Goal: Information Seeking & Learning: Learn about a topic

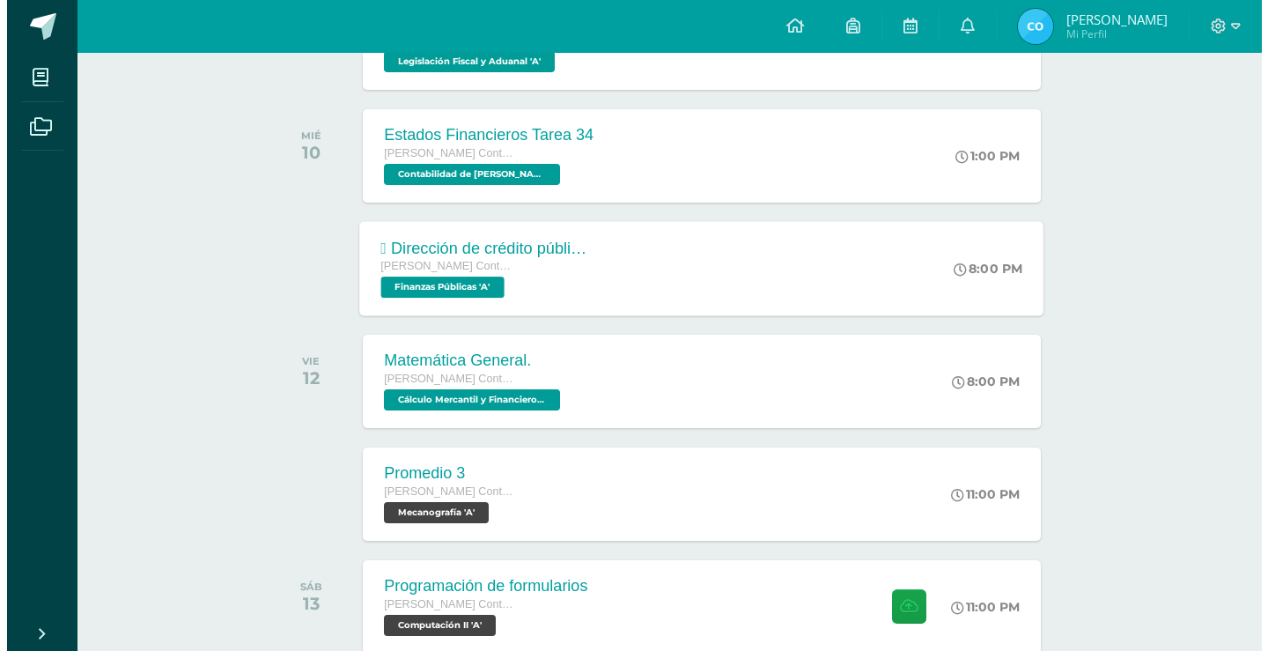
scroll to position [352, 0]
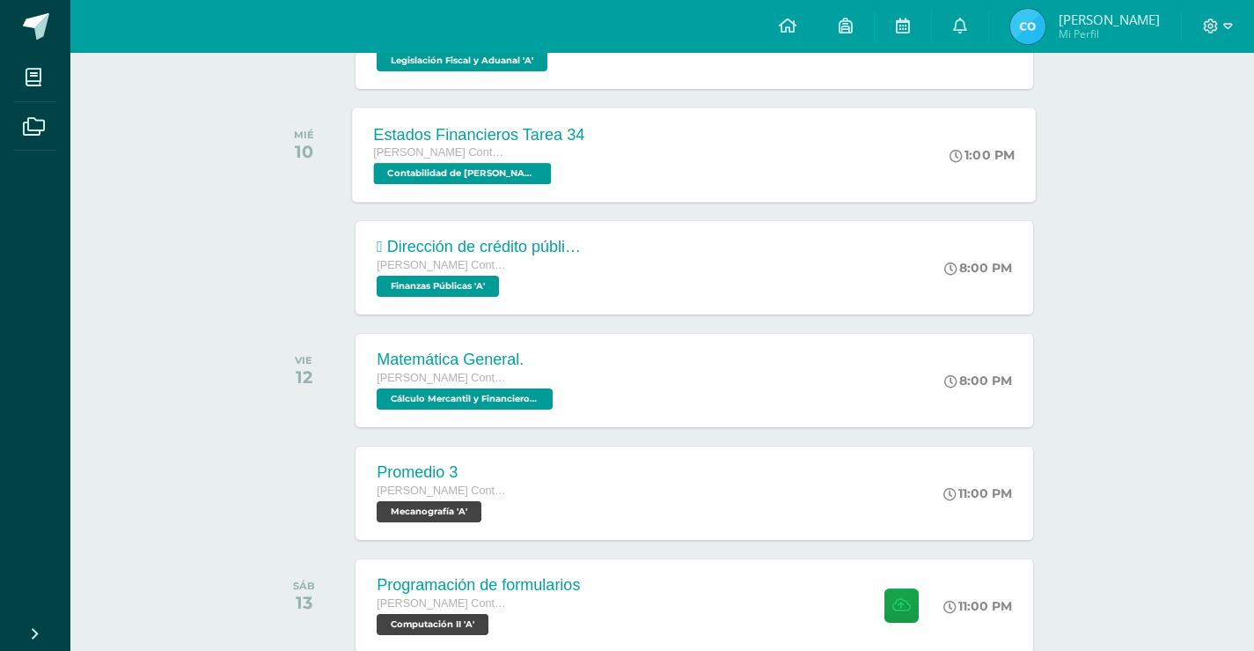
click at [498, 172] on span "Contabilidad de [PERSON_NAME] 'A'" at bounding box center [463, 173] width 178 height 21
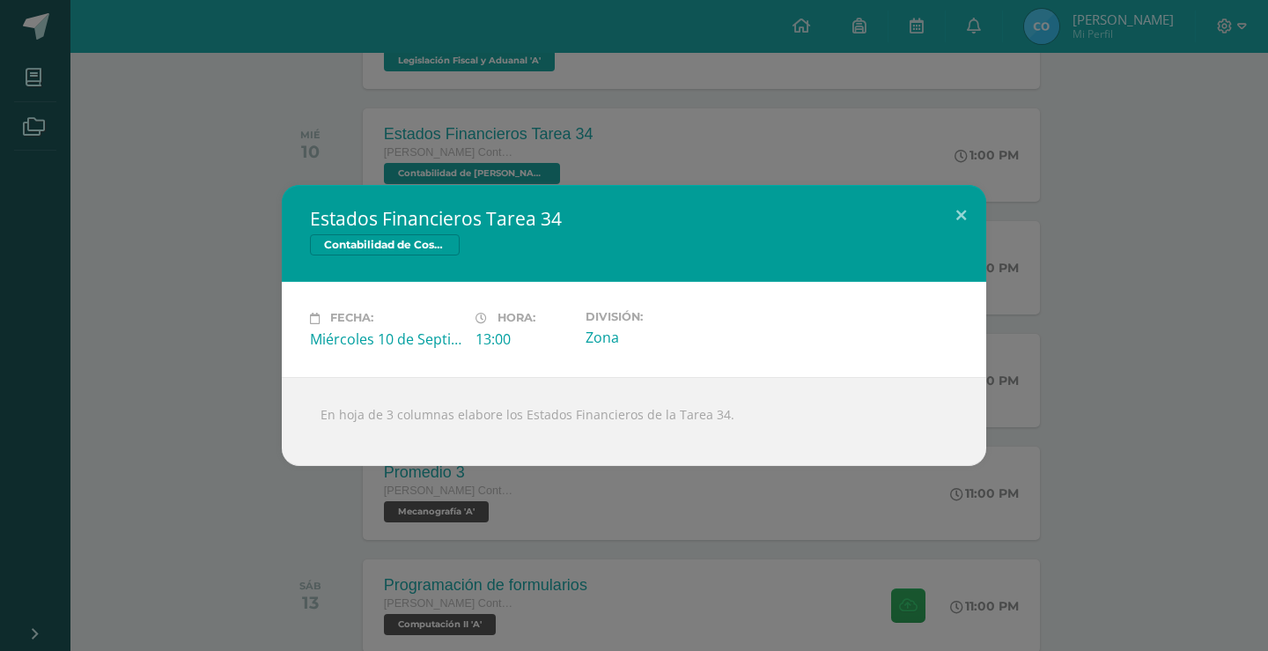
click at [281, 321] on div "Estados Financieros Tarea 34 Contabilidad de Costos Fecha: [DATE] Hora: 13:00 D…" at bounding box center [634, 325] width 1254 height 280
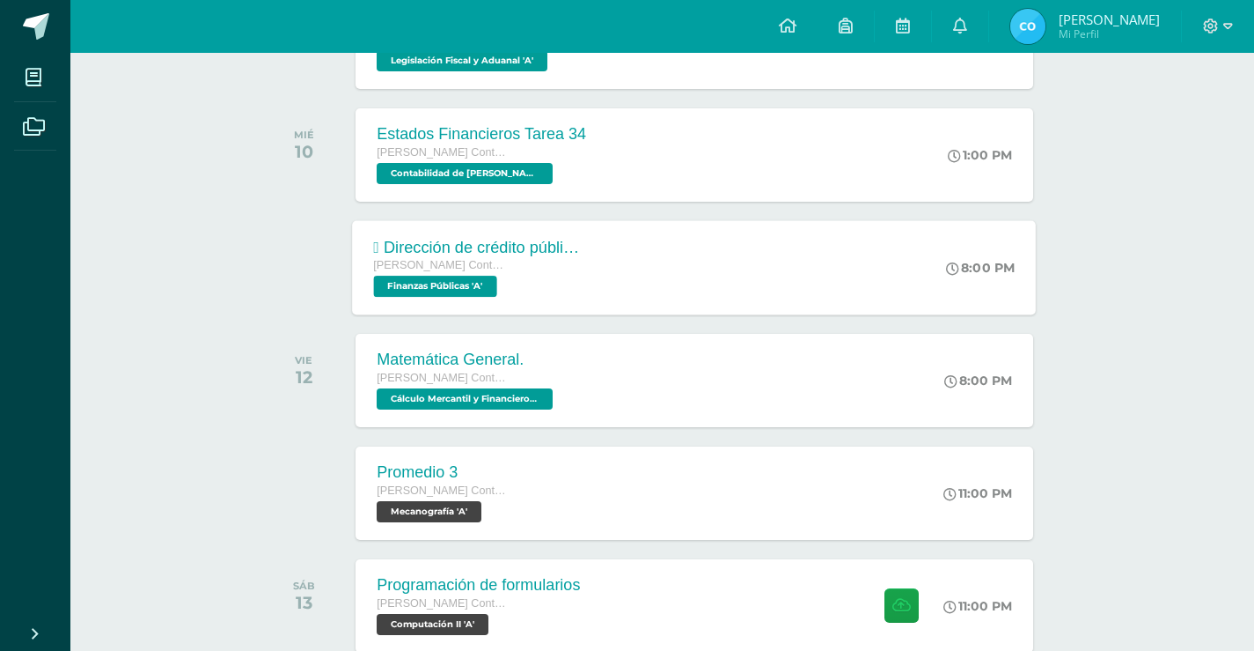
click at [409, 278] on span "Finanzas Públicas 'A'" at bounding box center [435, 286] width 123 height 21
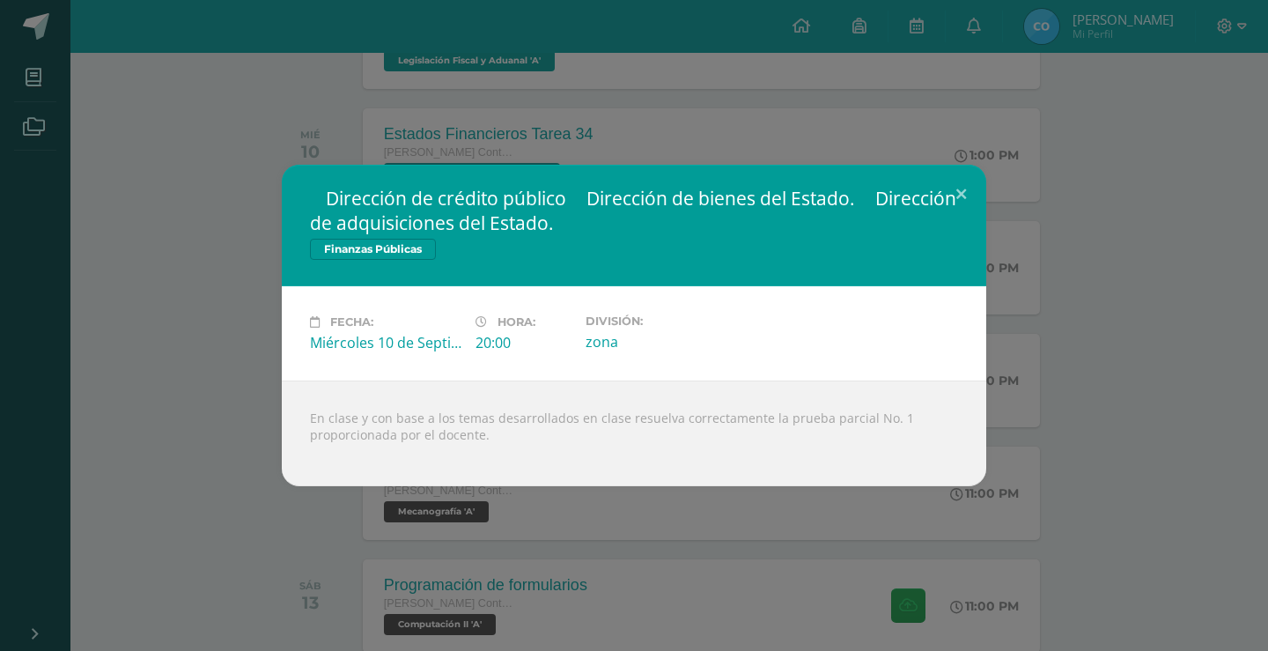
click at [253, 382] on div " Dirección de crédito público  Dirección de bienes del Estado.  Dirección de…" at bounding box center [634, 325] width 1254 height 321
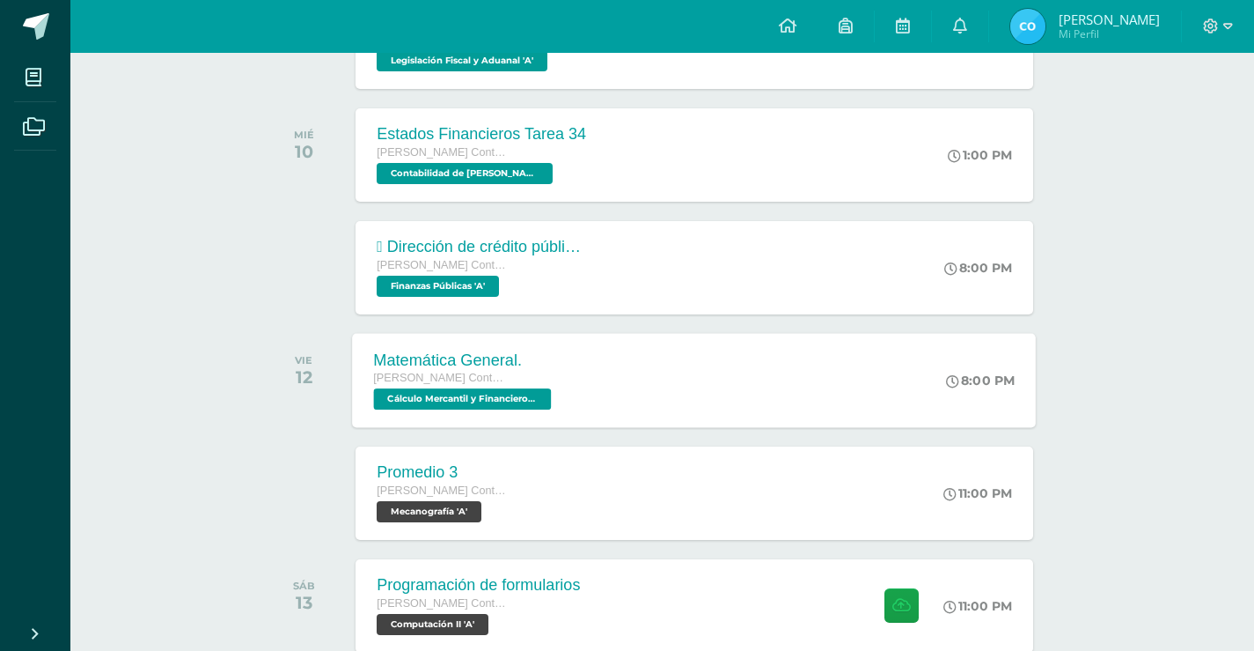
click at [402, 387] on div "[PERSON_NAME] Contador con Orientación en Computación" at bounding box center [465, 378] width 182 height 19
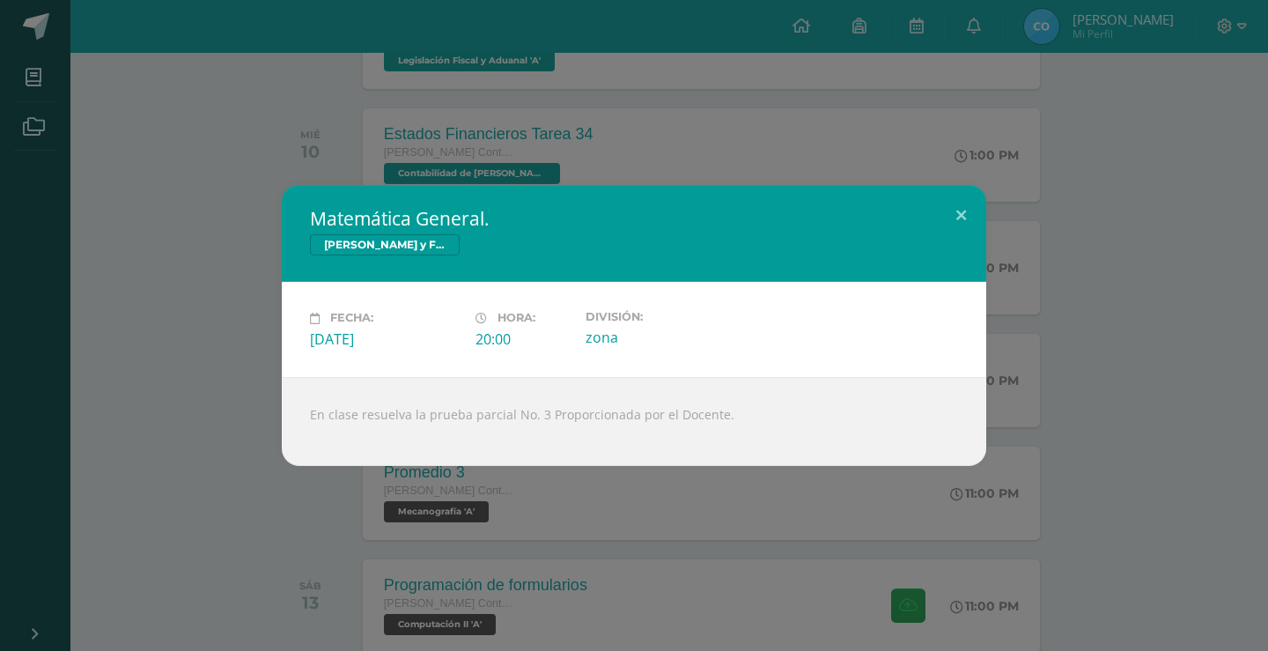
click at [238, 370] on div "Matemática General. Cálculo Mercantil y Financiero Fecha: Viernes 12 de Septiem…" at bounding box center [634, 325] width 1254 height 280
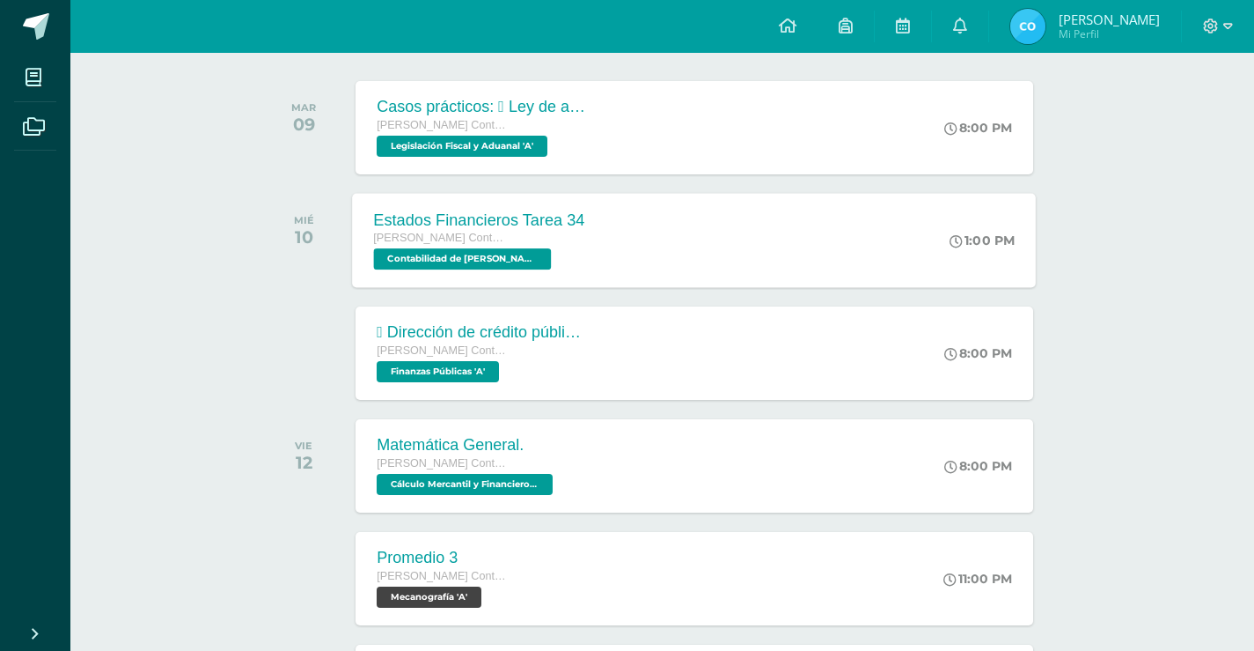
scroll to position [264, 0]
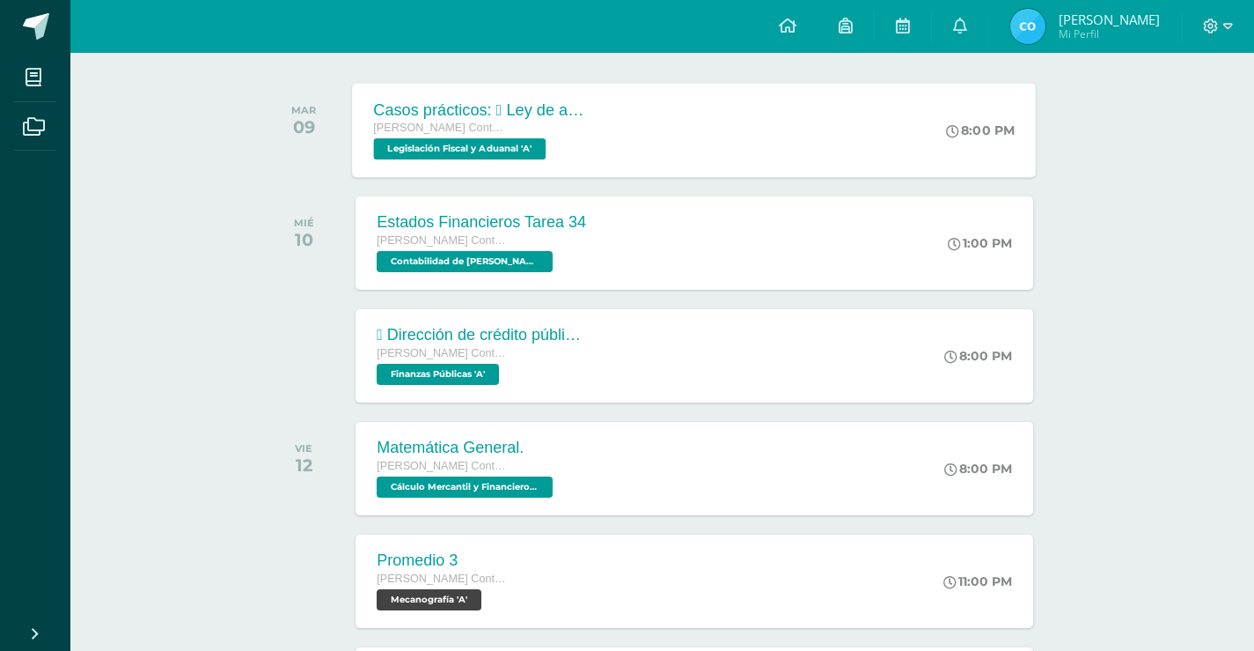
click at [491, 133] on span "Quinto Perito Contador con Orientación en Computación" at bounding box center [441, 127] width 134 height 12
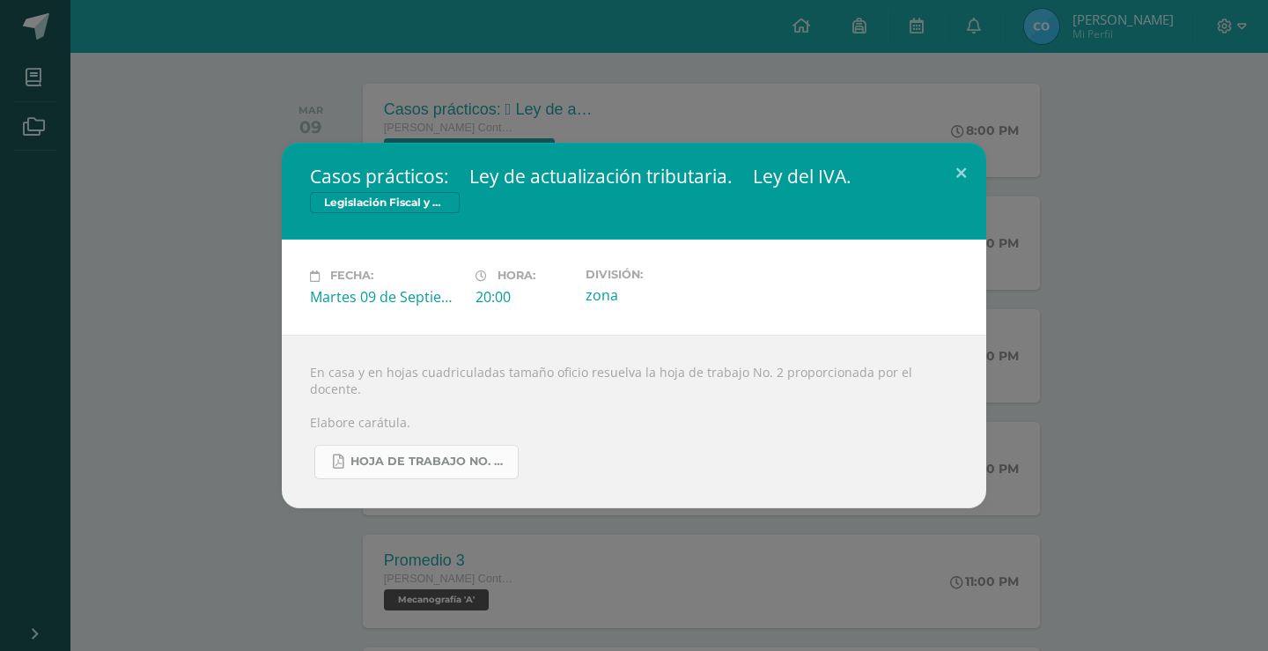
click at [420, 454] on span "Hoja de trabajo No. 2 Legislación Fiscal..pdf" at bounding box center [429, 461] width 158 height 14
drag, startPoint x: 1074, startPoint y: 121, endPoint x: 1156, endPoint y: 86, distance: 89.1
click at [1073, 118] on div "Casos prácticos:  Ley de actualización tributaria.  Ley del IVA. Legislación …" at bounding box center [634, 325] width 1268 height 651
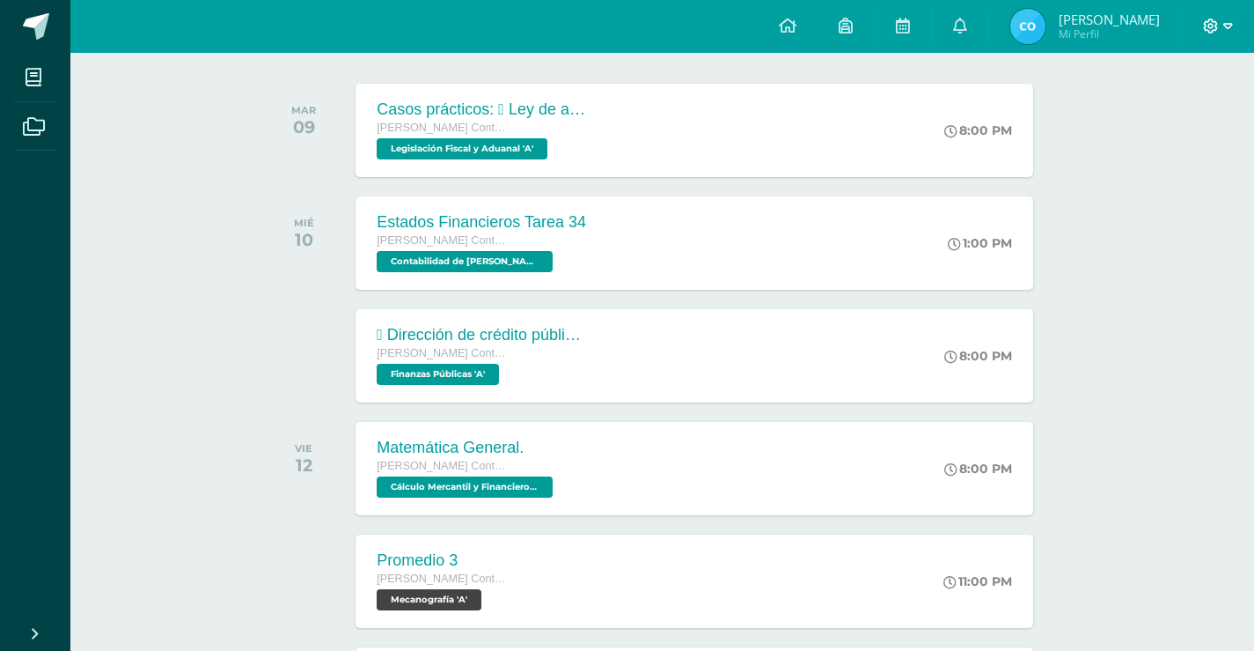
click at [1230, 31] on icon at bounding box center [1229, 26] width 10 height 16
click at [1193, 121] on span "Cerrar sesión" at bounding box center [1172, 120] width 79 height 17
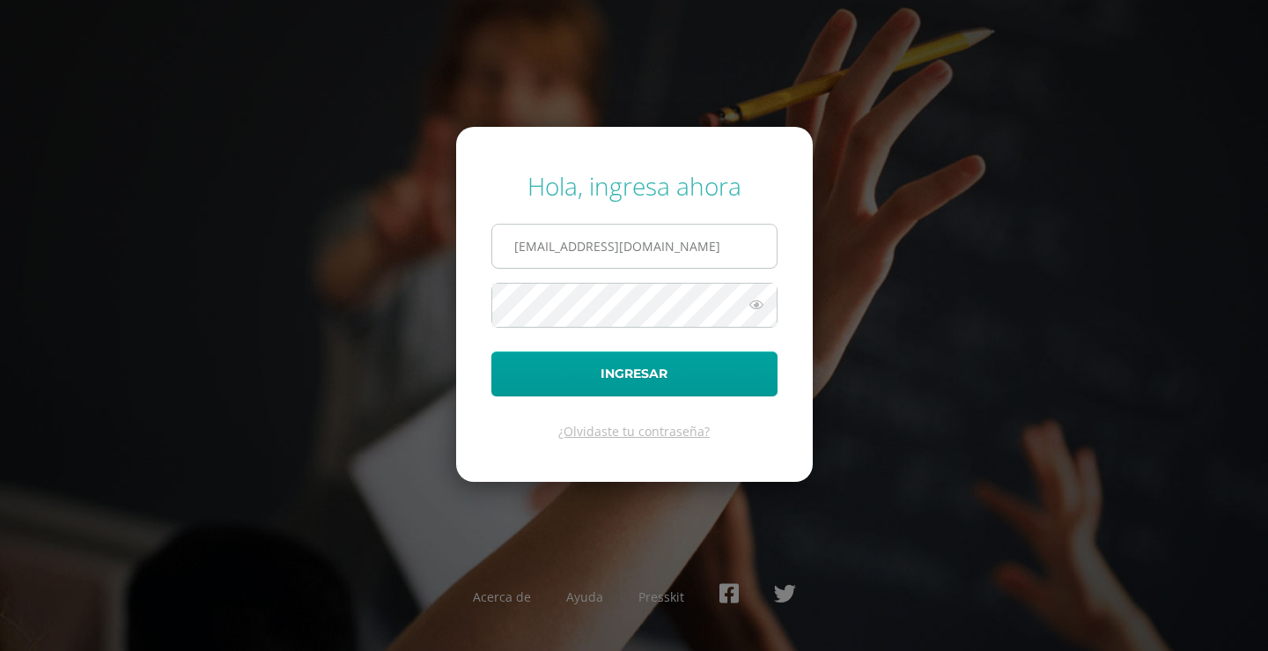
click at [740, 259] on input "[EMAIL_ADDRESS][DOMAIN_NAME]" at bounding box center [634, 245] width 284 height 43
type input "[EMAIL_ADDRESS][DOMAIN_NAME]"
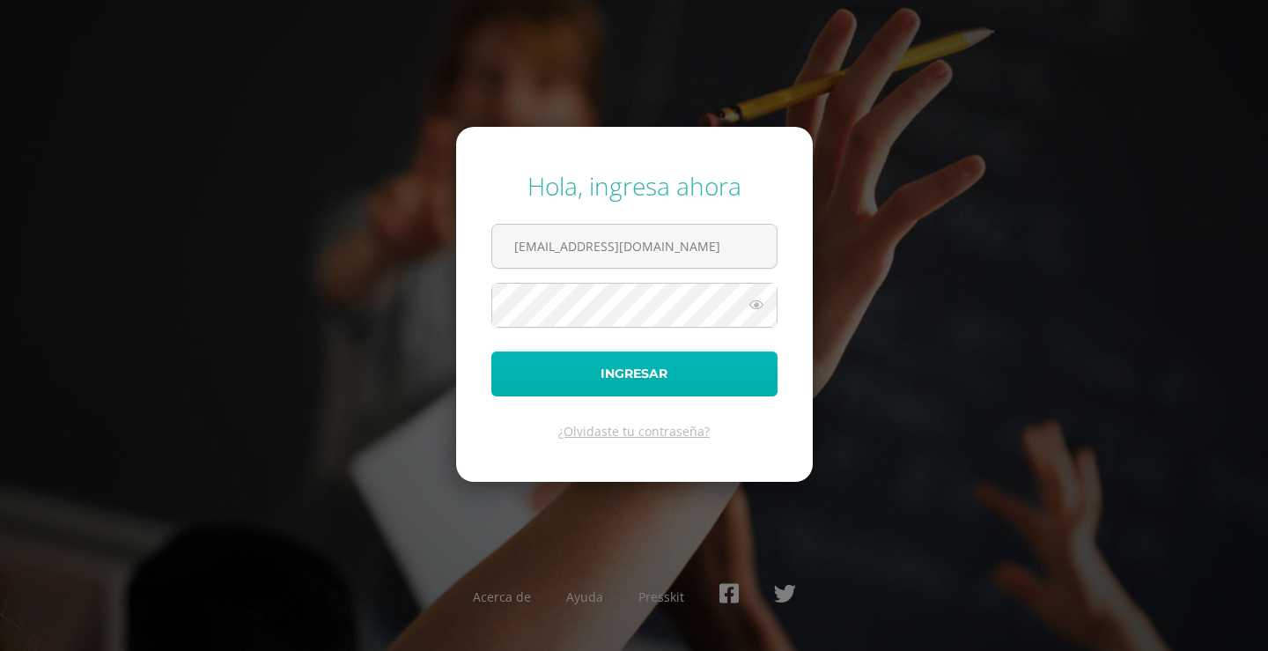
click at [646, 379] on button "Ingresar" at bounding box center [634, 373] width 286 height 45
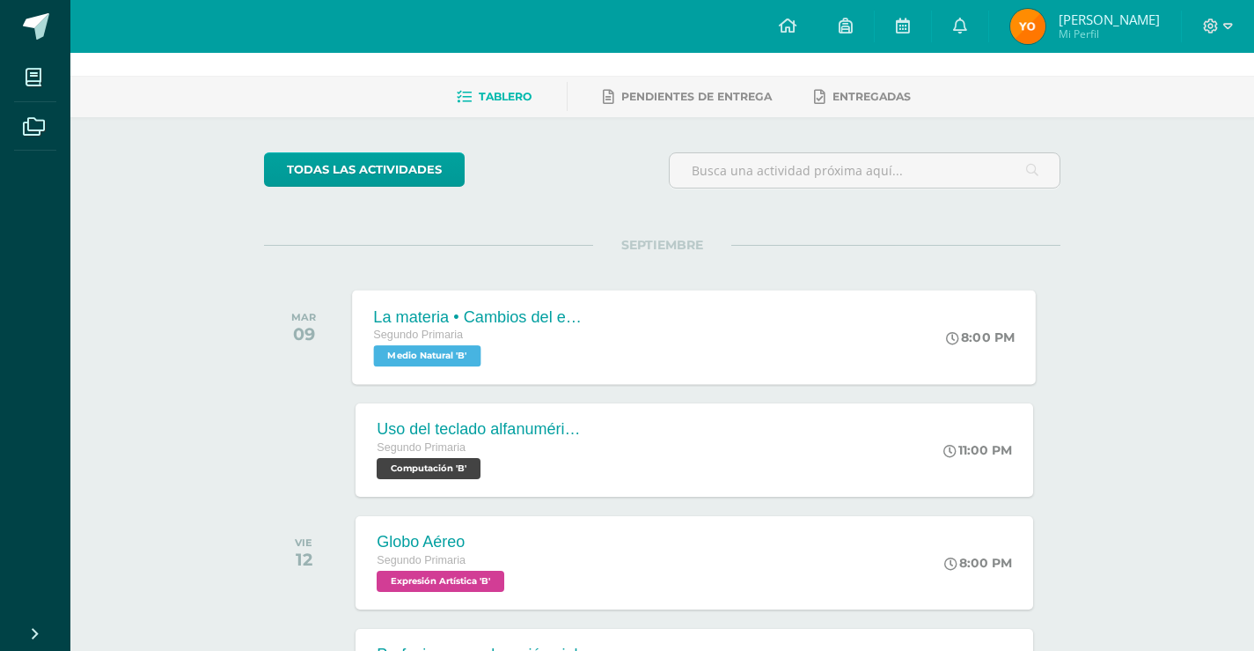
scroll to position [88, 0]
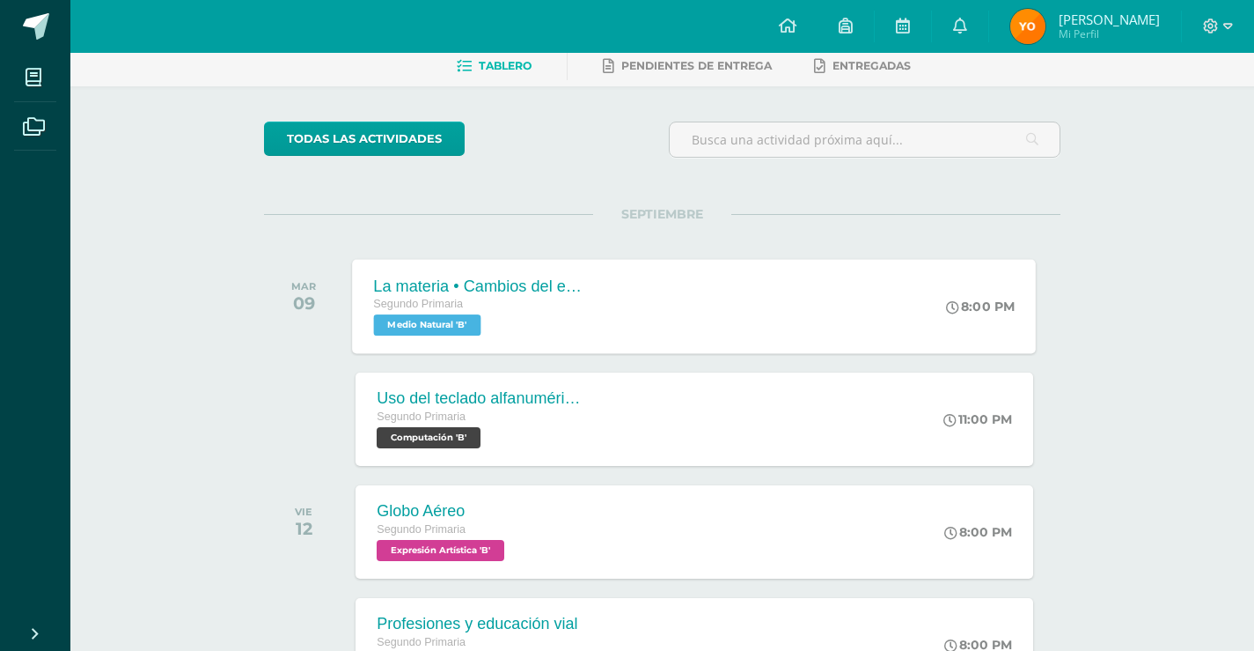
click at [455, 314] on span "Medio Natural 'B'" at bounding box center [427, 324] width 107 height 21
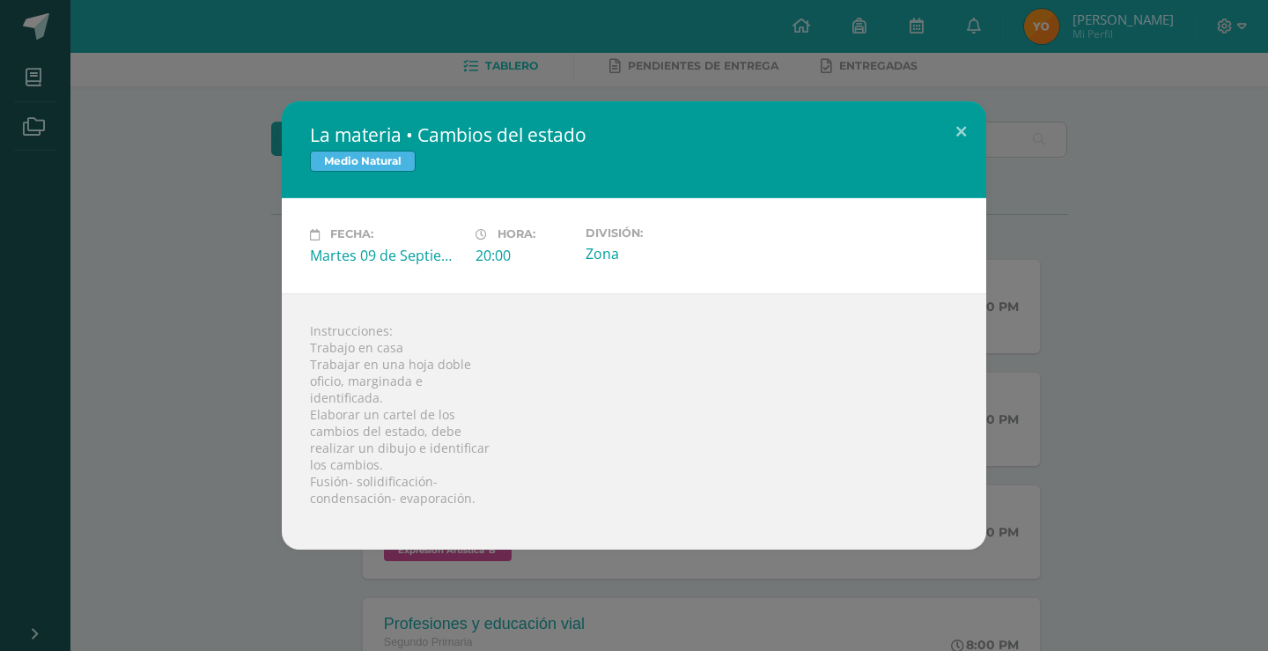
click at [238, 312] on div "La materia • Cambios del estado Medio Natural Fecha: Martes 09 de Septiembre Ho…" at bounding box center [634, 324] width 1254 height 447
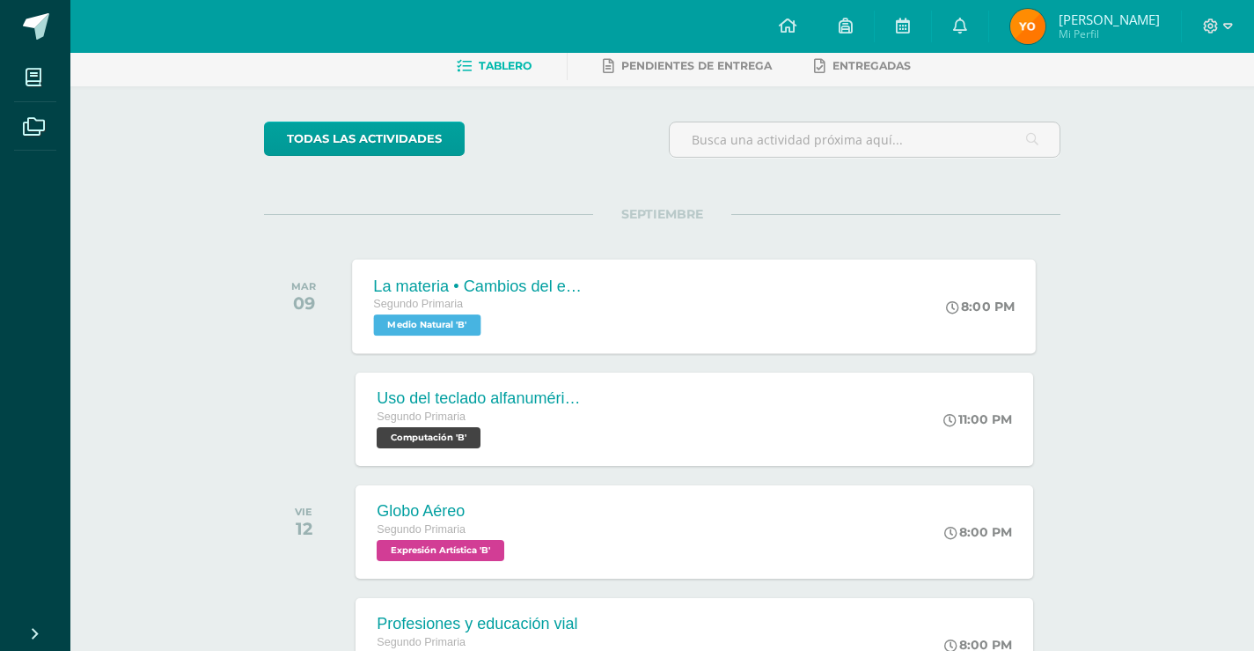
click at [458, 304] on span "Segundo Primaria" at bounding box center [419, 304] width 90 height 12
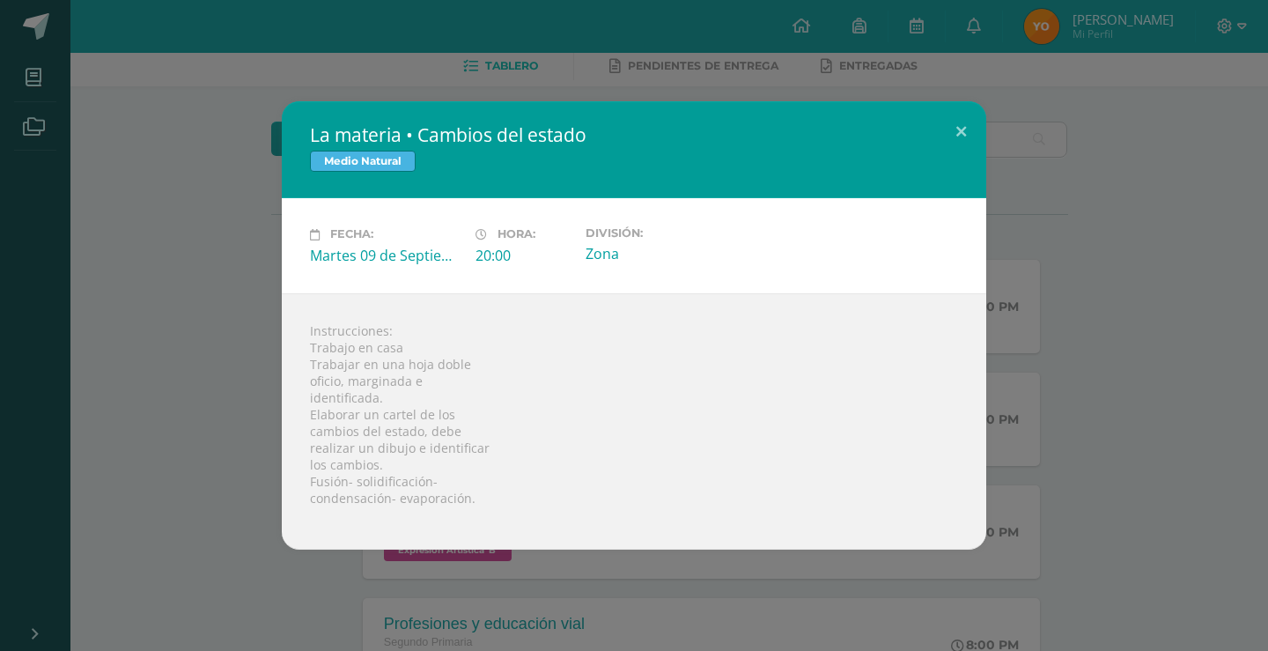
click at [258, 307] on div "La materia • Cambios del estado Medio Natural Fecha: Martes 09 de Septiembre Ho…" at bounding box center [634, 324] width 1254 height 447
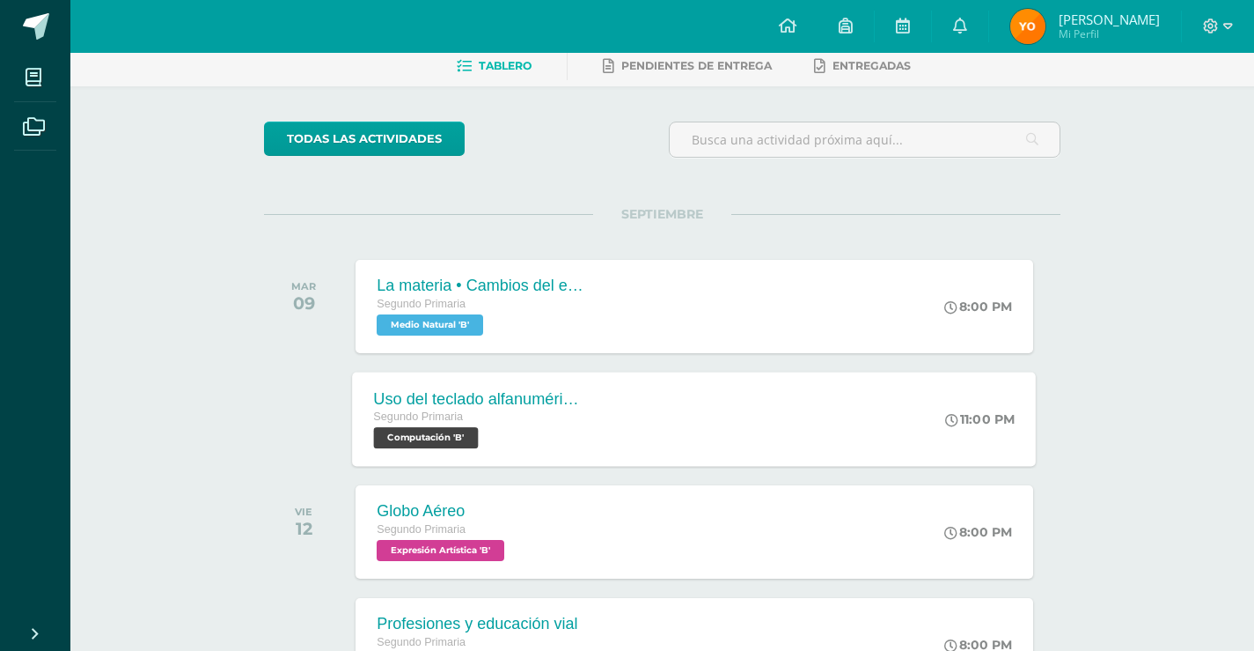
click at [454, 411] on span "Segundo Primaria" at bounding box center [419, 416] width 90 height 12
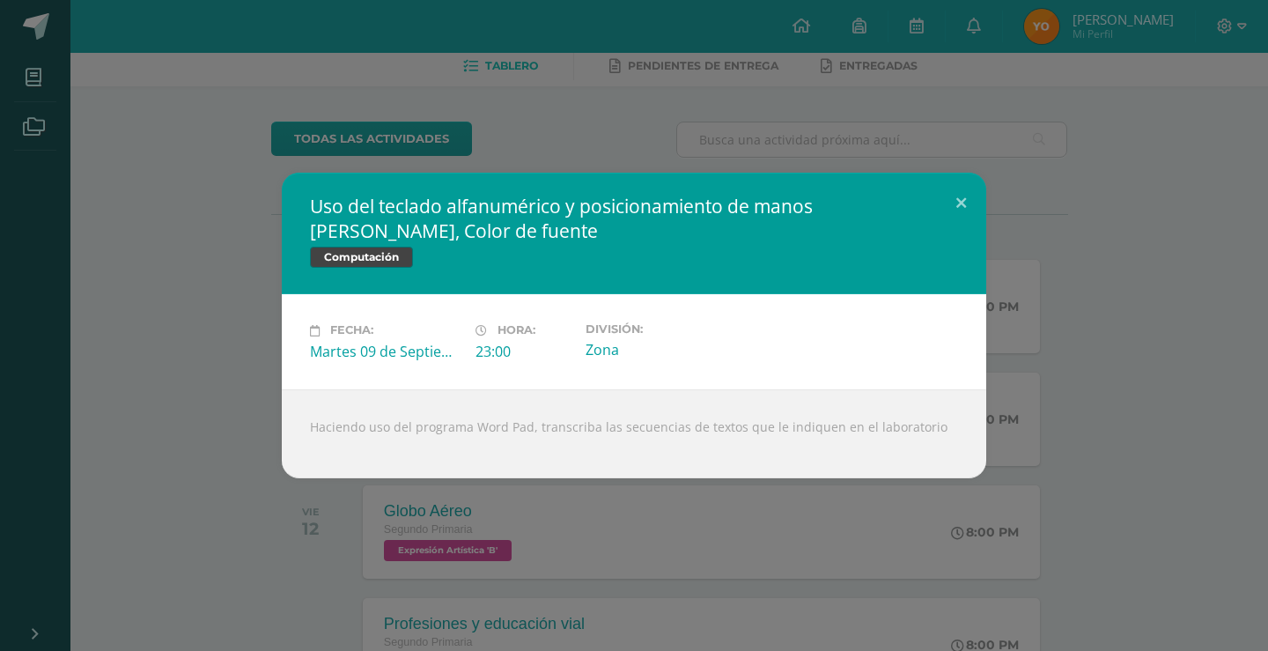
click at [221, 340] on div "Uso del teclado alfanumérico y posicionamiento de manos Tamaño de fuente, Color…" at bounding box center [634, 325] width 1254 height 305
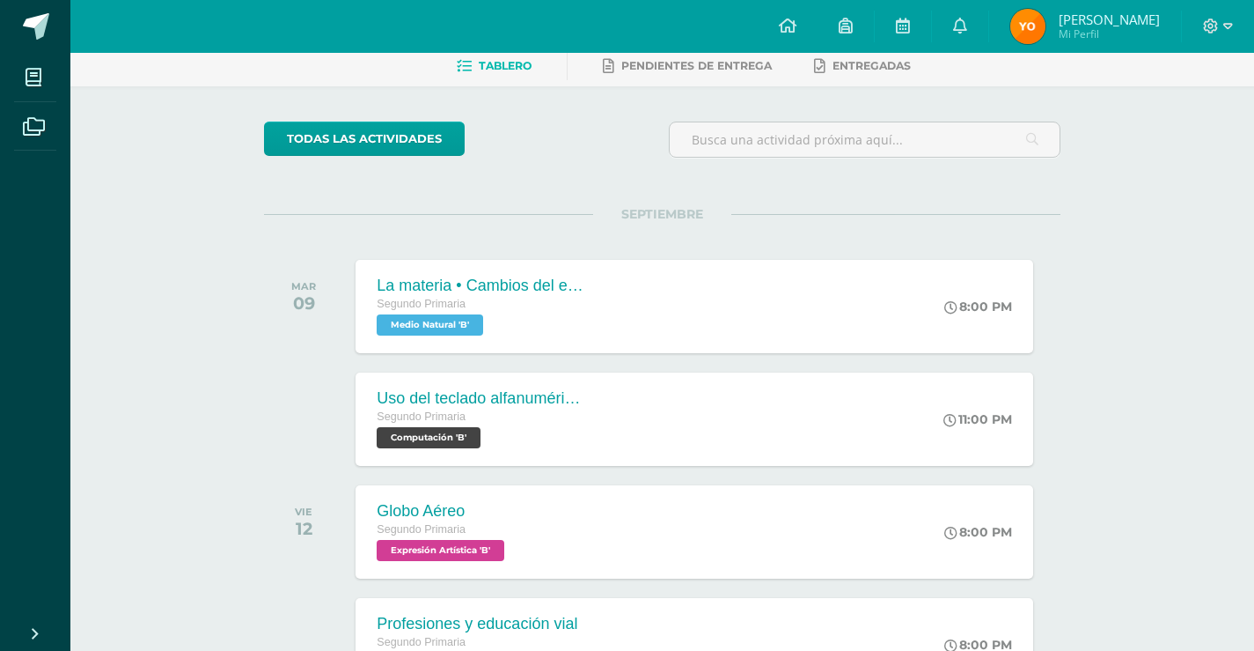
click at [457, 321] on span "Medio Natural 'B'" at bounding box center [430, 324] width 107 height 21
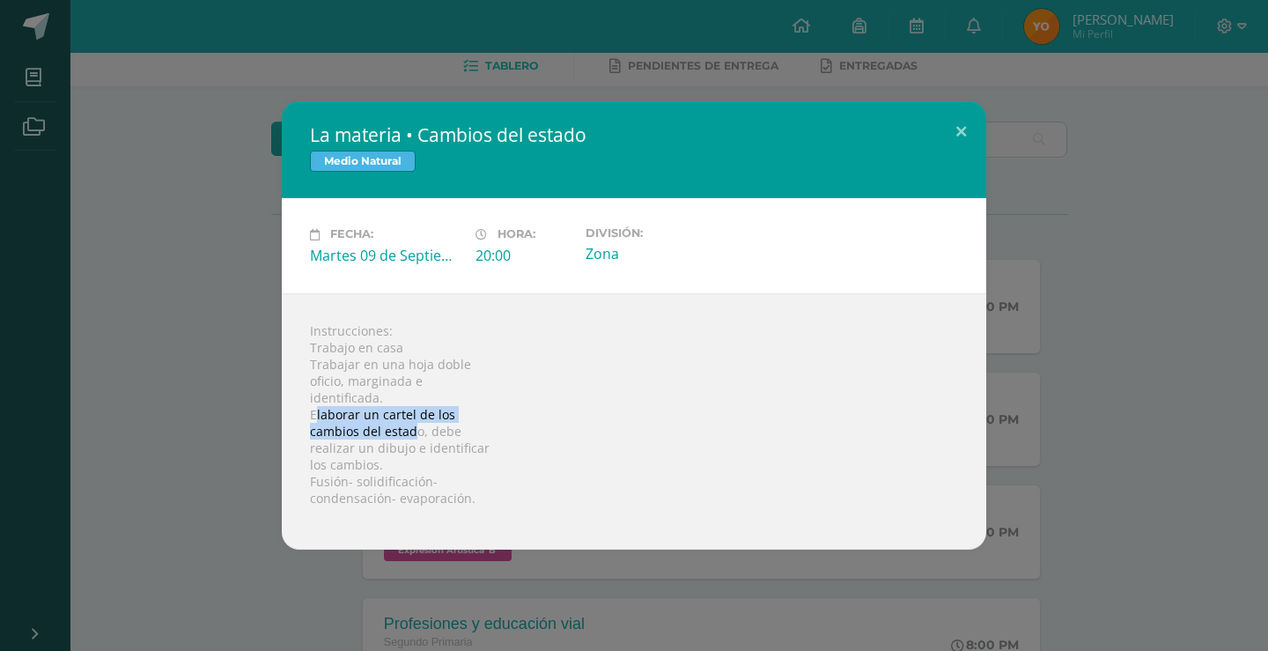
drag, startPoint x: 317, startPoint y: 421, endPoint x: 415, endPoint y: 425, distance: 97.8
click at [415, 425] on div "Instrucciones: Trabajo en casa Trabajar en una hoja doble oficio, marginada e i…" at bounding box center [634, 421] width 704 height 256
drag, startPoint x: 415, startPoint y: 425, endPoint x: 402, endPoint y: 431, distance: 13.8
click at [414, 426] on div "Instrucciones: Trabajo en casa Trabajar en una hoja doble oficio, marginada e i…" at bounding box center [634, 421] width 704 height 256
drag, startPoint x: 386, startPoint y: 450, endPoint x: 401, endPoint y: 451, distance: 15.0
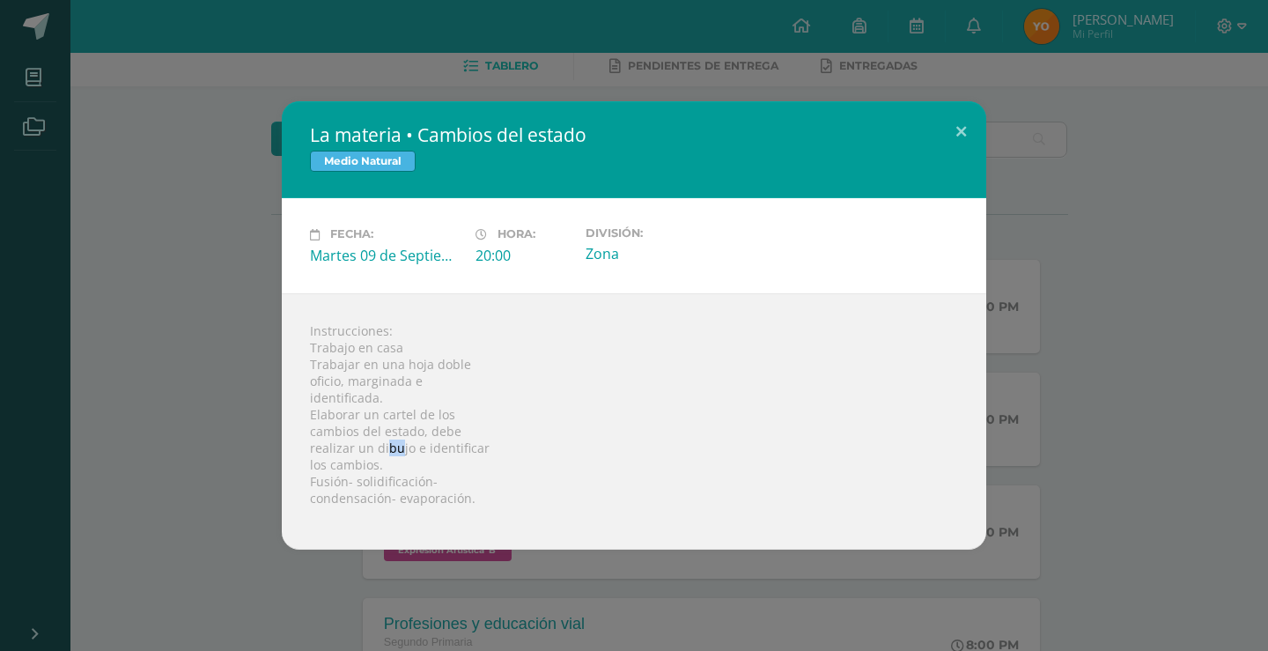
click at [401, 451] on div "Instrucciones: Trabajo en casa Trabajar en una hoja doble oficio, marginada e i…" at bounding box center [634, 421] width 704 height 256
click at [412, 451] on div "Instrucciones: Trabajo en casa Trabajar en una hoja doble oficio, marginada e i…" at bounding box center [634, 421] width 704 height 256
drag, startPoint x: 416, startPoint y: 430, endPoint x: 437, endPoint y: 430, distance: 21.1
click at [437, 430] on div "Instrucciones: Trabajo en casa Trabajar en una hoja doble oficio, marginada e i…" at bounding box center [634, 421] width 704 height 256
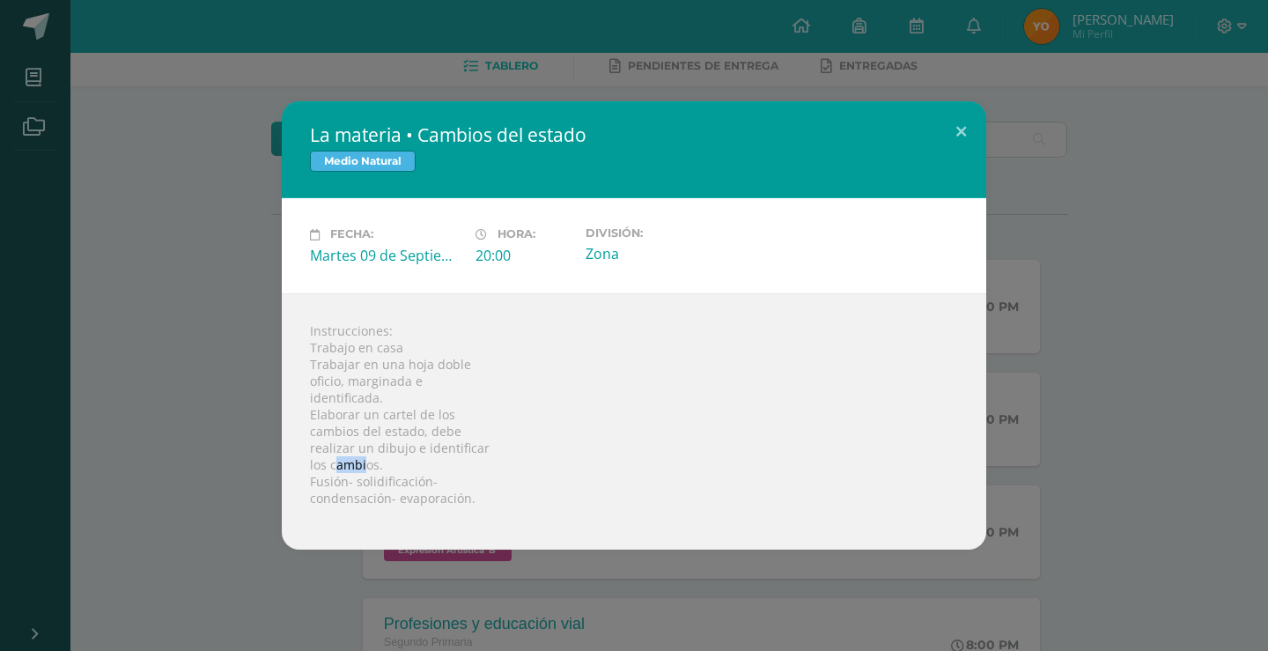
drag, startPoint x: 334, startPoint y: 463, endPoint x: 368, endPoint y: 461, distance: 34.4
click at [368, 461] on div "Instrucciones: Trabajo en casa Trabajar en una hoja doble oficio, marginada e i…" at bounding box center [634, 421] width 704 height 256
click at [373, 466] on div "Instrucciones: Trabajo en casa Trabajar en una hoja doble oficio, marginada e i…" at bounding box center [634, 421] width 704 height 256
drag, startPoint x: 385, startPoint y: 467, endPoint x: 423, endPoint y: 467, distance: 37.9
click at [406, 467] on div "Instrucciones: Trabajo en casa Trabajar en una hoja doble oficio, marginada e i…" at bounding box center [634, 421] width 704 height 256
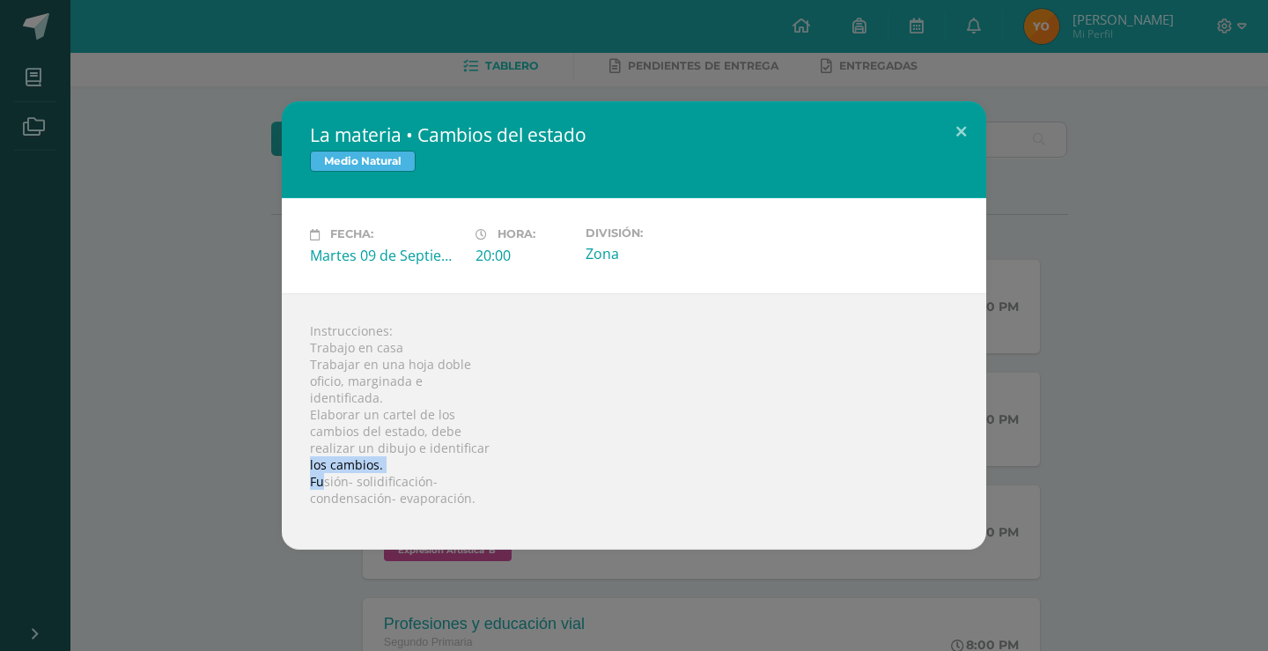
drag, startPoint x: 353, startPoint y: 473, endPoint x: 410, endPoint y: 471, distance: 57.2
click at [410, 471] on div "Instrucciones: Trabajo en casa Trabajar en una hoja doble oficio, marginada e i…" at bounding box center [634, 421] width 704 height 256
drag, startPoint x: 301, startPoint y: 446, endPoint x: 332, endPoint y: 449, distance: 30.9
click at [332, 449] on div "Instrucciones: Trabajo en casa Trabajar en una hoja doble oficio, marginada e i…" at bounding box center [634, 421] width 704 height 256
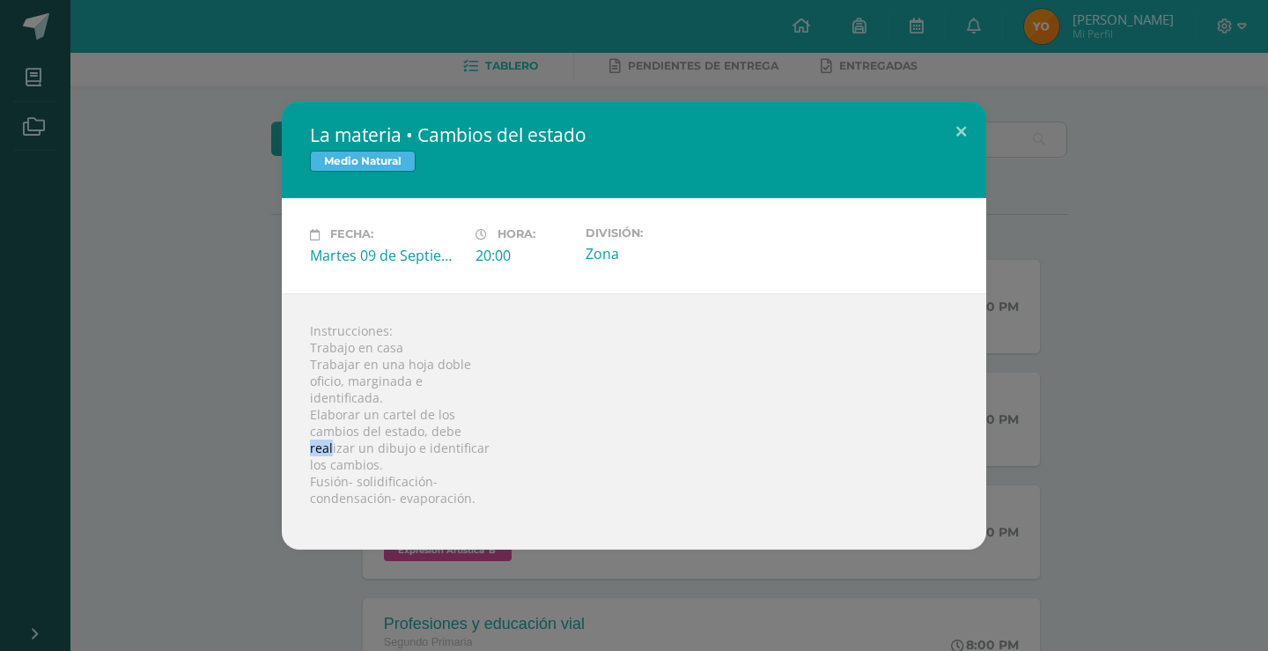
click at [332, 449] on div "Instrucciones: Trabajo en casa Trabajar en una hoja doble oficio, marginada e i…" at bounding box center [634, 421] width 704 height 256
drag, startPoint x: 368, startPoint y: 479, endPoint x: 433, endPoint y: 472, distance: 65.5
click at [433, 472] on div "Instrucciones: Trabajo en casa Trabajar en una hoja doble oficio, marginada e i…" at bounding box center [634, 421] width 704 height 256
drag, startPoint x: 329, startPoint y: 406, endPoint x: 372, endPoint y: 410, distance: 43.4
click at [372, 410] on div "Instrucciones: Trabajo en casa Trabajar en una hoja doble oficio, marginada e i…" at bounding box center [634, 421] width 704 height 256
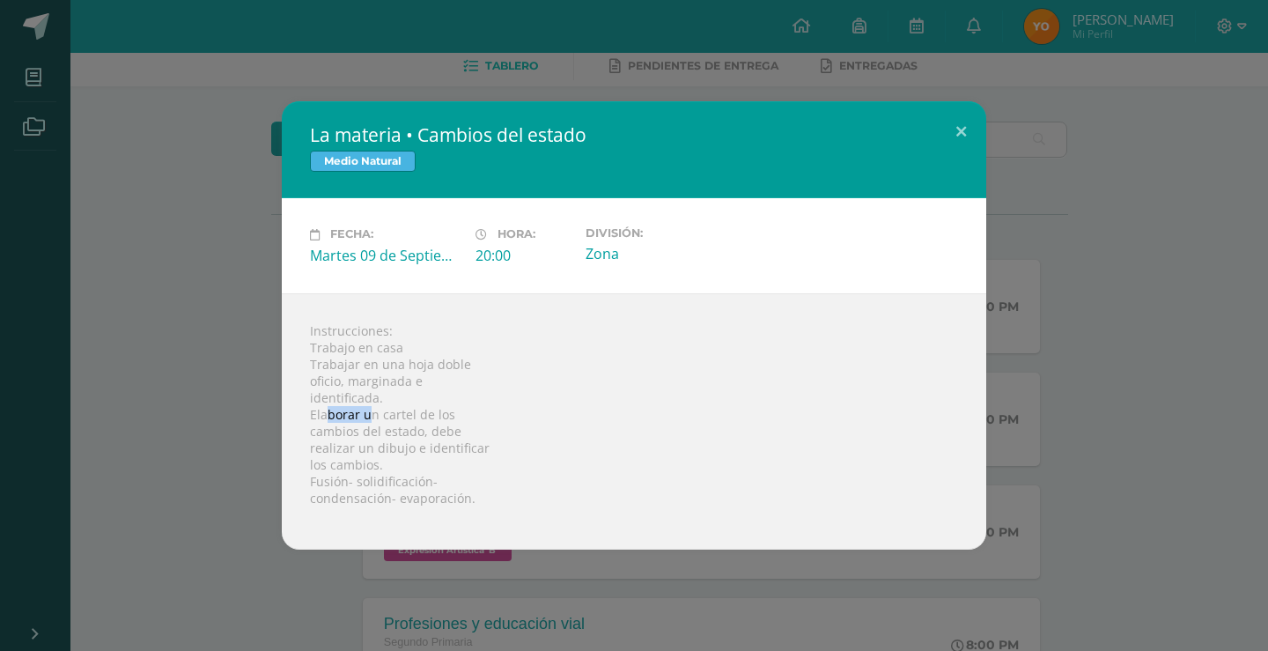
click at [372, 410] on div "Instrucciones: Trabajo en casa Trabajar en una hoja doble oficio, marginada e i…" at bounding box center [634, 421] width 704 height 256
drag, startPoint x: 342, startPoint y: 425, endPoint x: 393, endPoint y: 424, distance: 51.1
click at [390, 424] on div "Instrucciones: Trabajo en casa Trabajar en una hoja doble oficio, marginada e i…" at bounding box center [634, 421] width 704 height 256
click at [393, 424] on div "Instrucciones: Trabajo en casa Trabajar en una hoja doble oficio, marginada e i…" at bounding box center [634, 421] width 704 height 256
drag, startPoint x: 370, startPoint y: 445, endPoint x: 407, endPoint y: 444, distance: 37.0
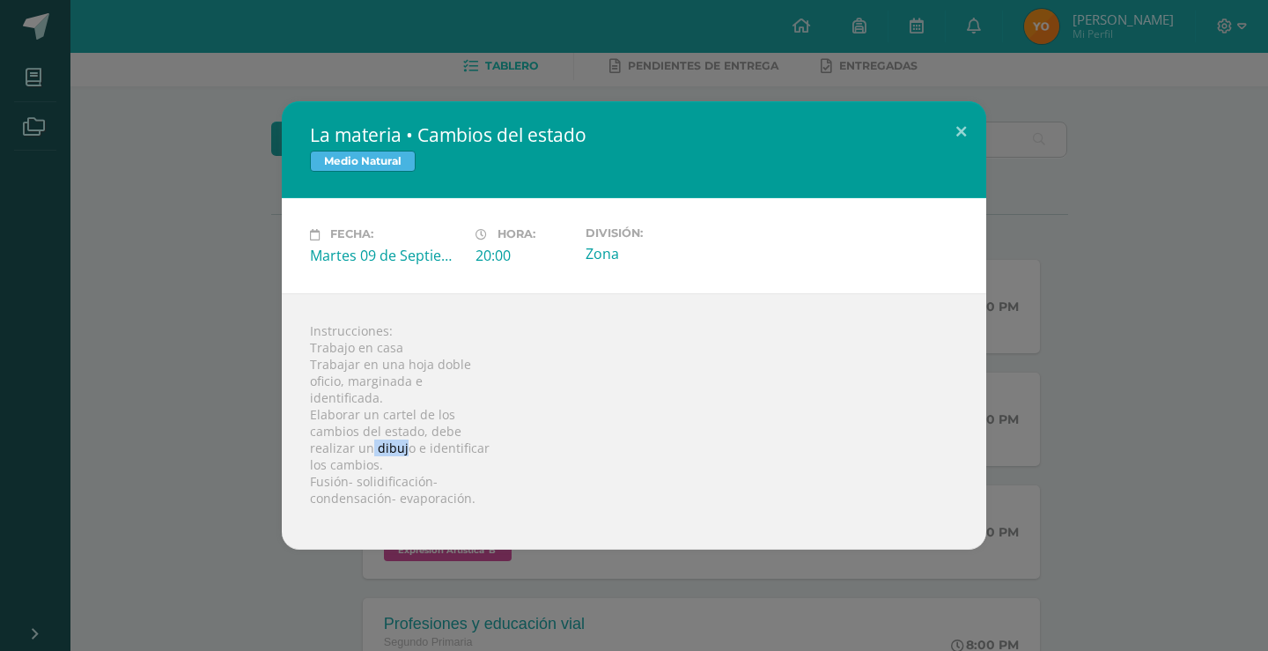
click at [407, 444] on div "Instrucciones: Trabajo en casa Trabajar en una hoja doble oficio, marginada e i…" at bounding box center [634, 421] width 704 height 256
drag, startPoint x: 430, startPoint y: 441, endPoint x: 452, endPoint y: 439, distance: 22.1
click at [445, 439] on div "Instrucciones: Trabajo en casa Trabajar en una hoja doble oficio, marginada e i…" at bounding box center [634, 421] width 704 height 256
click at [452, 439] on div "Instrucciones: Trabajo en casa Trabajar en una hoja doble oficio, marginada e i…" at bounding box center [634, 421] width 704 height 256
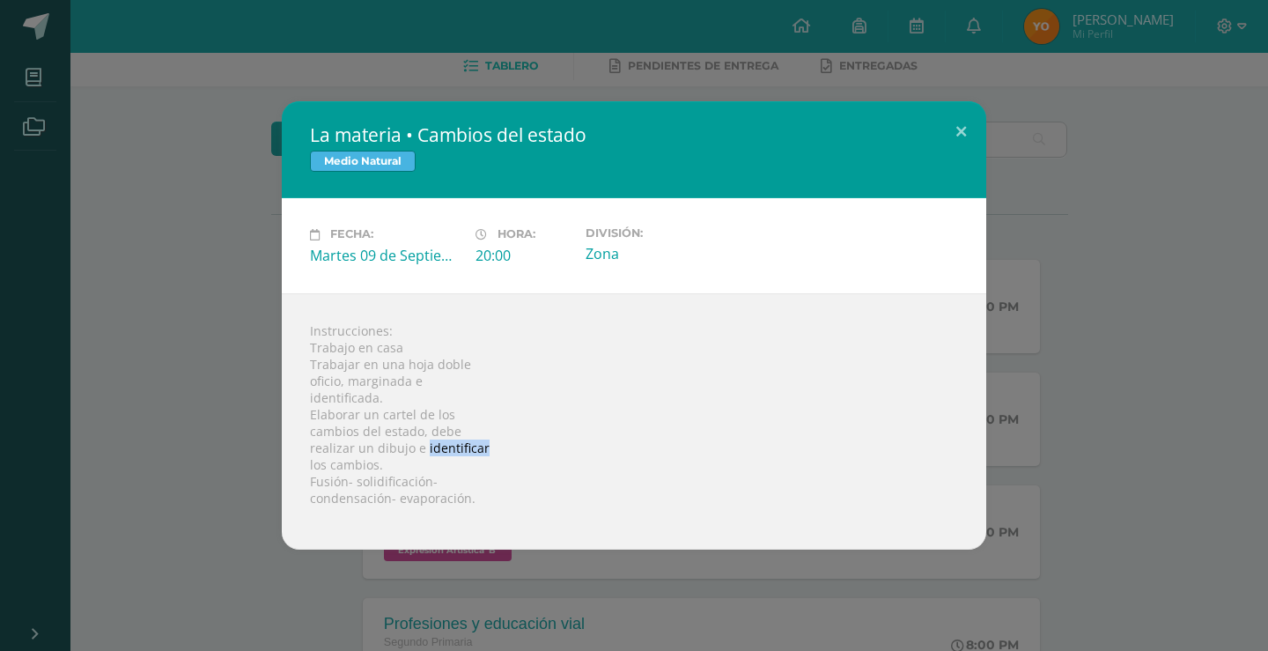
click at [452, 439] on div "Instrucciones: Trabajo en casa Trabajar en una hoja doble oficio, marginada e i…" at bounding box center [634, 421] width 704 height 256
click at [384, 448] on div "Instrucciones: Trabajo en casa Trabajar en una hoja doble oficio, marginada e i…" at bounding box center [634, 421] width 704 height 256
drag, startPoint x: 365, startPoint y: 449, endPoint x: 408, endPoint y: 448, distance: 43.1
click at [408, 448] on div "Instrucciones: Trabajo en casa Trabajar en una hoja doble oficio, marginada e i…" at bounding box center [634, 421] width 704 height 256
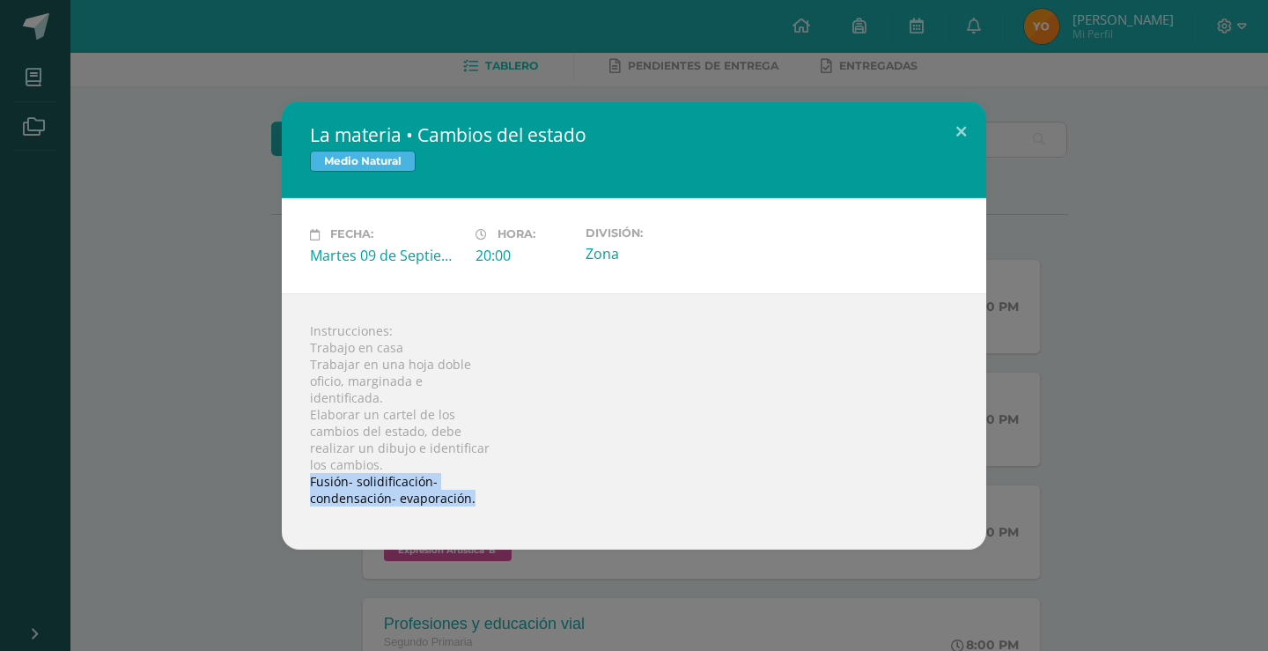
drag, startPoint x: 305, startPoint y: 479, endPoint x: 476, endPoint y: 499, distance: 172.0
click at [476, 499] on div "Instrucciones: Trabajo en casa Trabajar en una hoja doble oficio, marginada e i…" at bounding box center [634, 421] width 704 height 256
click at [322, 493] on div "Instrucciones: Trabajo en casa Trabajar en una hoja doble oficio, marginada e i…" at bounding box center [634, 421] width 704 height 256
click at [316, 487] on div "Instrucciones: Trabajo en casa Trabajar en una hoja doble oficio, marginada e i…" at bounding box center [634, 421] width 704 height 256
drag, startPoint x: 317, startPoint y: 482, endPoint x: 427, endPoint y: 311, distance: 203.9
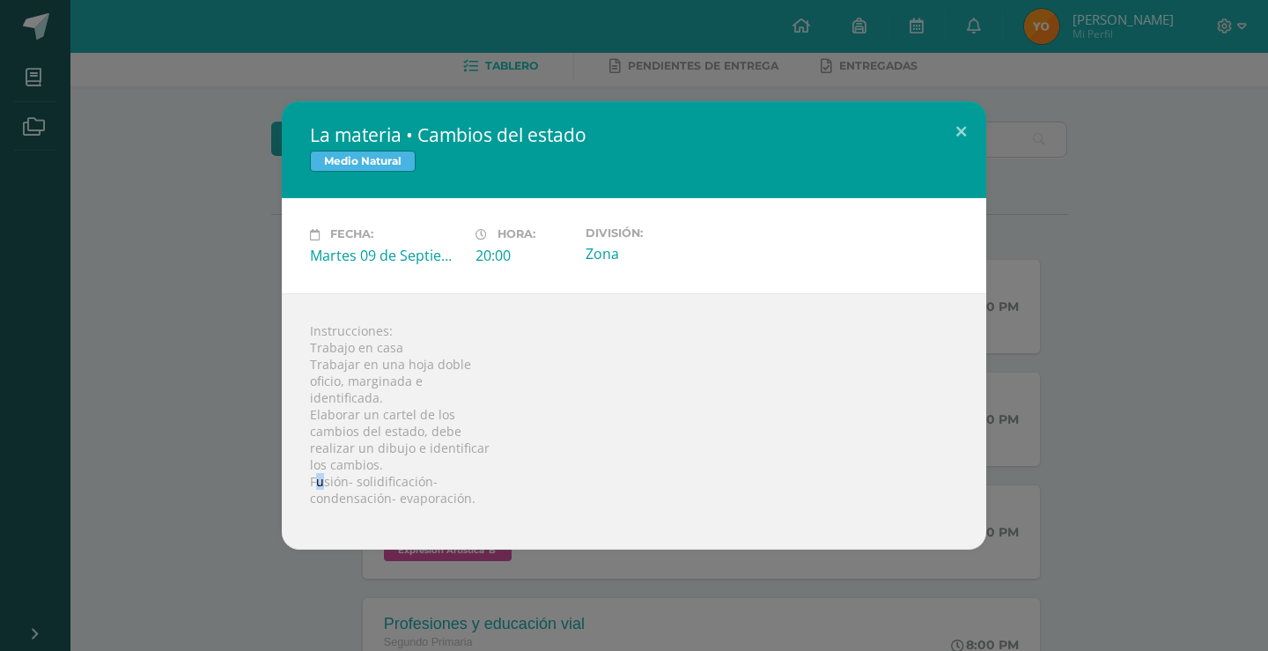
click at [341, 464] on div "Instrucciones: Trabajo en casa Trabajar en una hoja doble oficio, marginada e i…" at bounding box center [634, 421] width 704 height 256
click at [386, 495] on div "Instrucciones: Trabajo en casa Trabajar en una hoja doble oficio, marginada e i…" at bounding box center [634, 421] width 704 height 256
click at [111, 173] on div "La materia • Cambios del estado Medio Natural Fecha: Martes 09 de Septiembre Ho…" at bounding box center [634, 324] width 1254 height 447
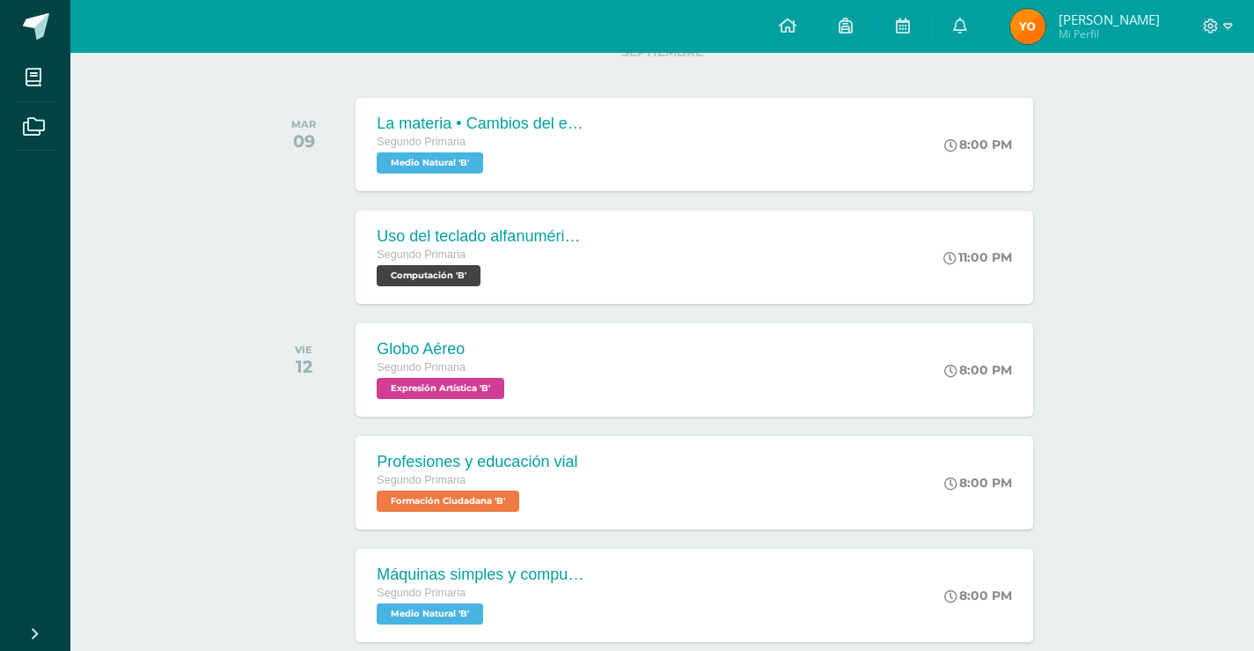
scroll to position [264, 0]
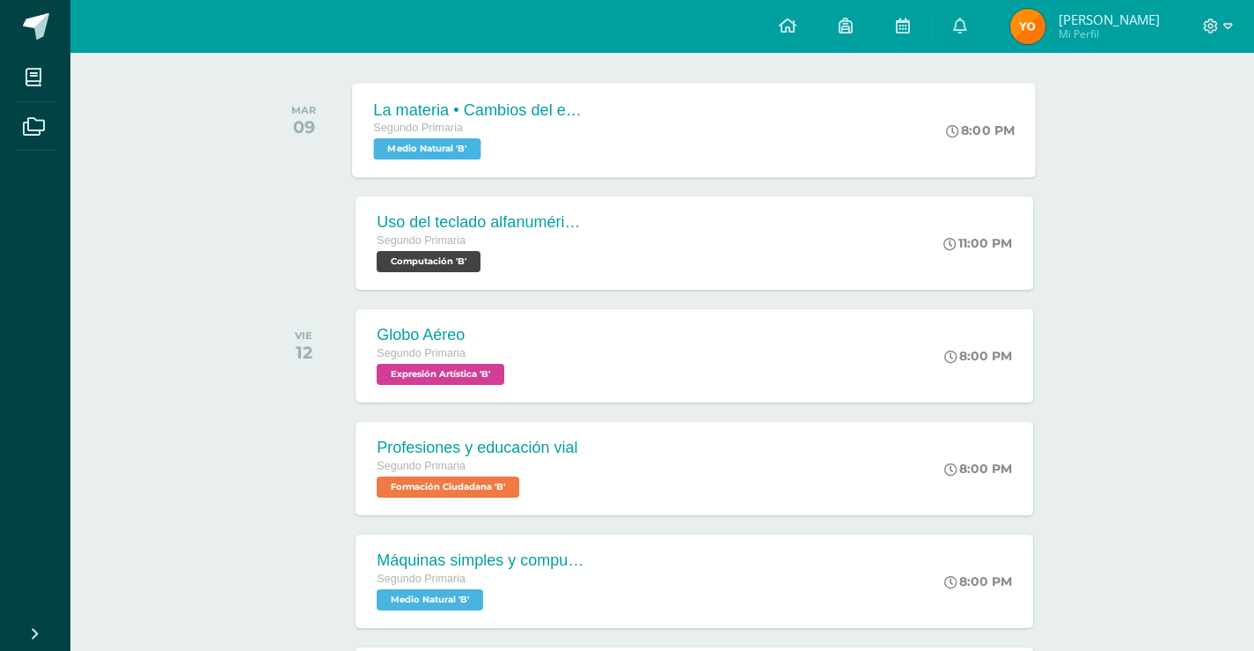
click at [393, 143] on span "Medio Natural 'B'" at bounding box center [427, 148] width 107 height 21
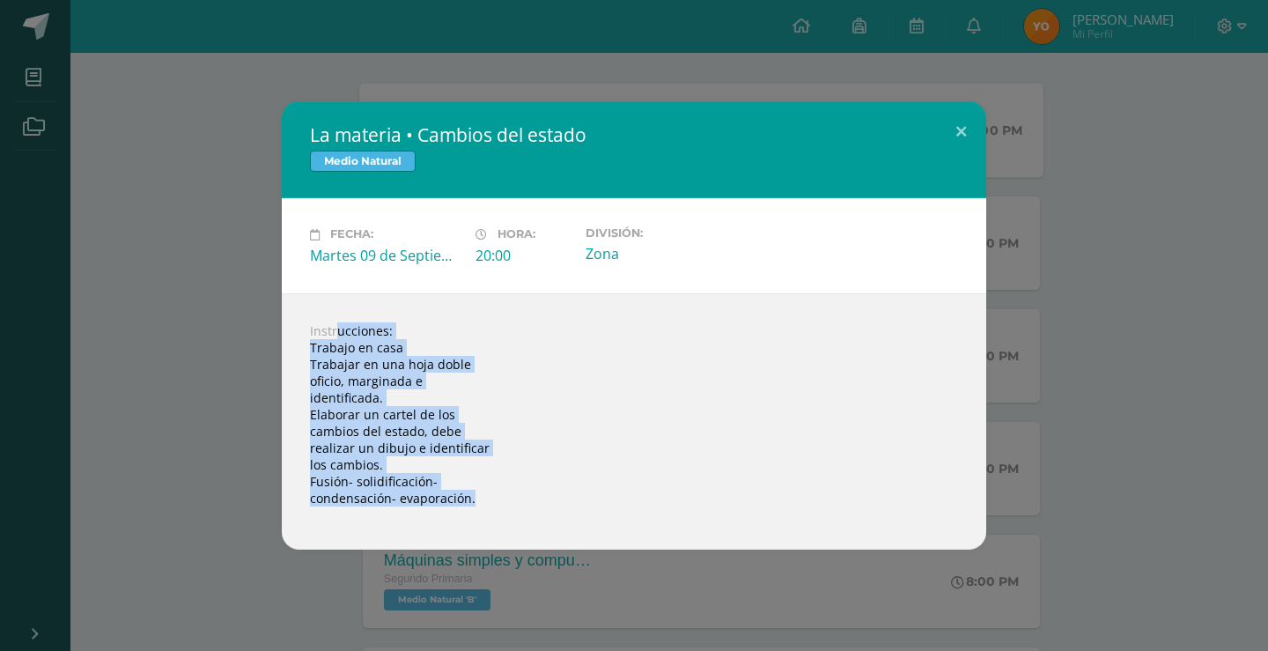
drag, startPoint x: 298, startPoint y: 324, endPoint x: 468, endPoint y: 518, distance: 258.9
click at [468, 518] on div "Instrucciones: Trabajo en casa Trabajar en una hoja doble oficio, marginada e i…" at bounding box center [634, 421] width 704 height 256
click at [242, 384] on div "La materia • Cambios del estado Medio Natural Fecha: Martes 09 de Septiembre Ho…" at bounding box center [634, 324] width 1254 height 447
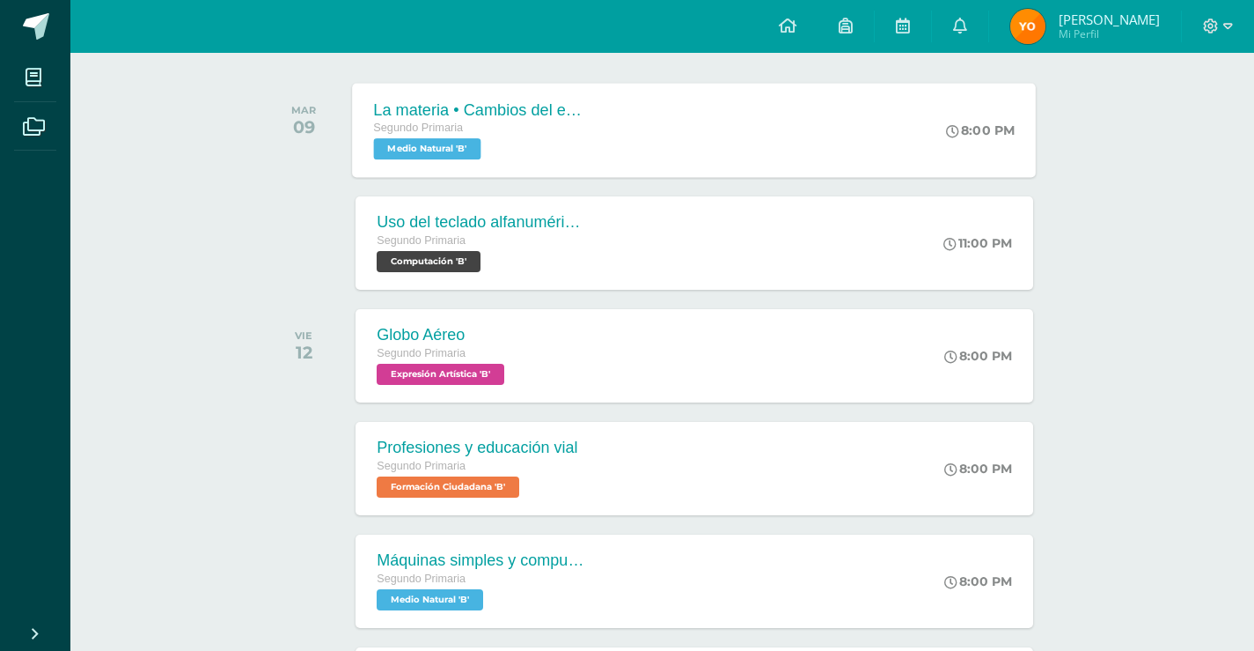
click at [403, 160] on div "La materia • Cambios del estado Segundo Primaria Medio Natural 'B'" at bounding box center [481, 130] width 256 height 94
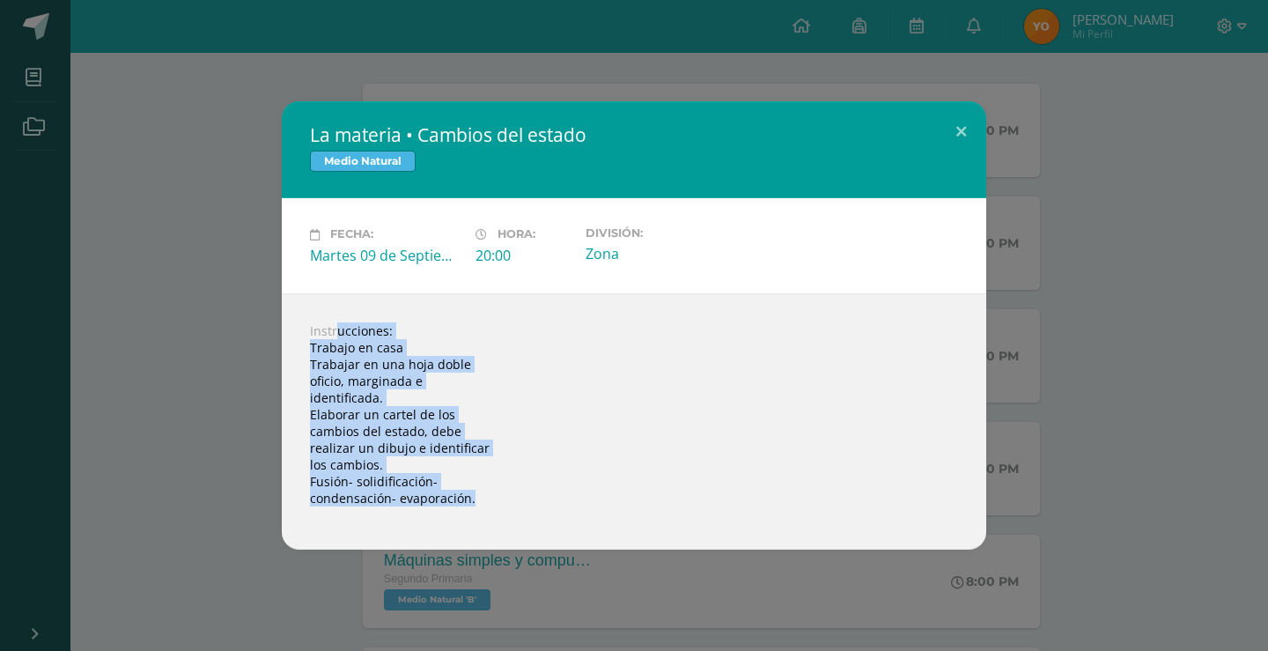
drag, startPoint x: 308, startPoint y: 337, endPoint x: 480, endPoint y: 498, distance: 235.4
click at [480, 498] on div "Instrucciones: Trabajo en casa Trabajar en una hoja doble oficio, marginada e i…" at bounding box center [634, 421] width 704 height 256
click at [483, 501] on div "Instrucciones: Trabajo en casa Trabajar en una hoja doble oficio, marginada e i…" at bounding box center [634, 421] width 704 height 256
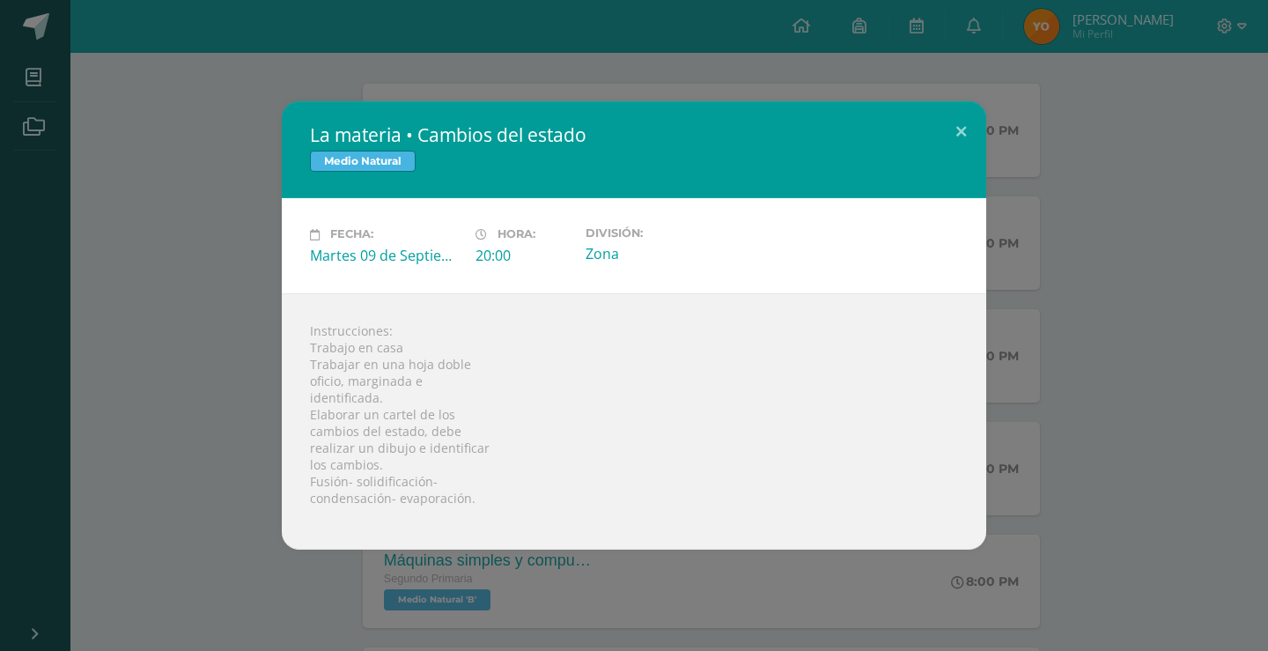
click at [1087, 296] on div "La materia • Cambios del estado Medio Natural Fecha: Martes 09 de Septiembre Ho…" at bounding box center [634, 324] width 1254 height 447
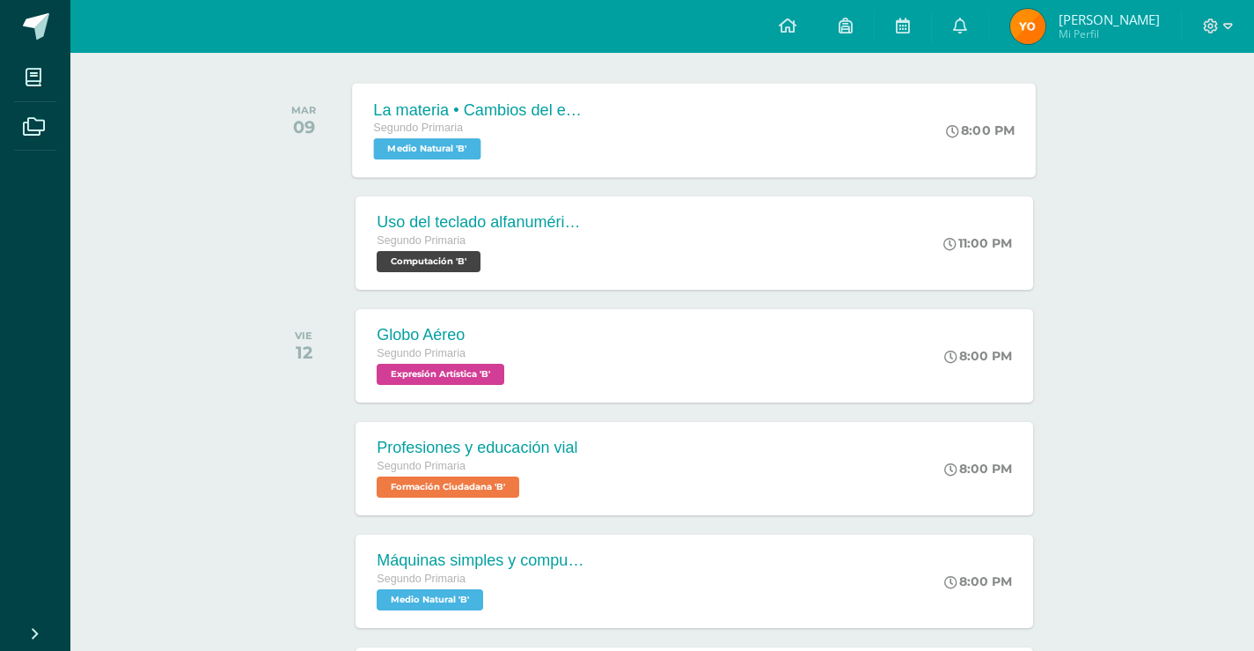
click at [486, 167] on div "La materia • Cambios del estado Segundo Primaria Medio Natural 'B'" at bounding box center [481, 130] width 256 height 94
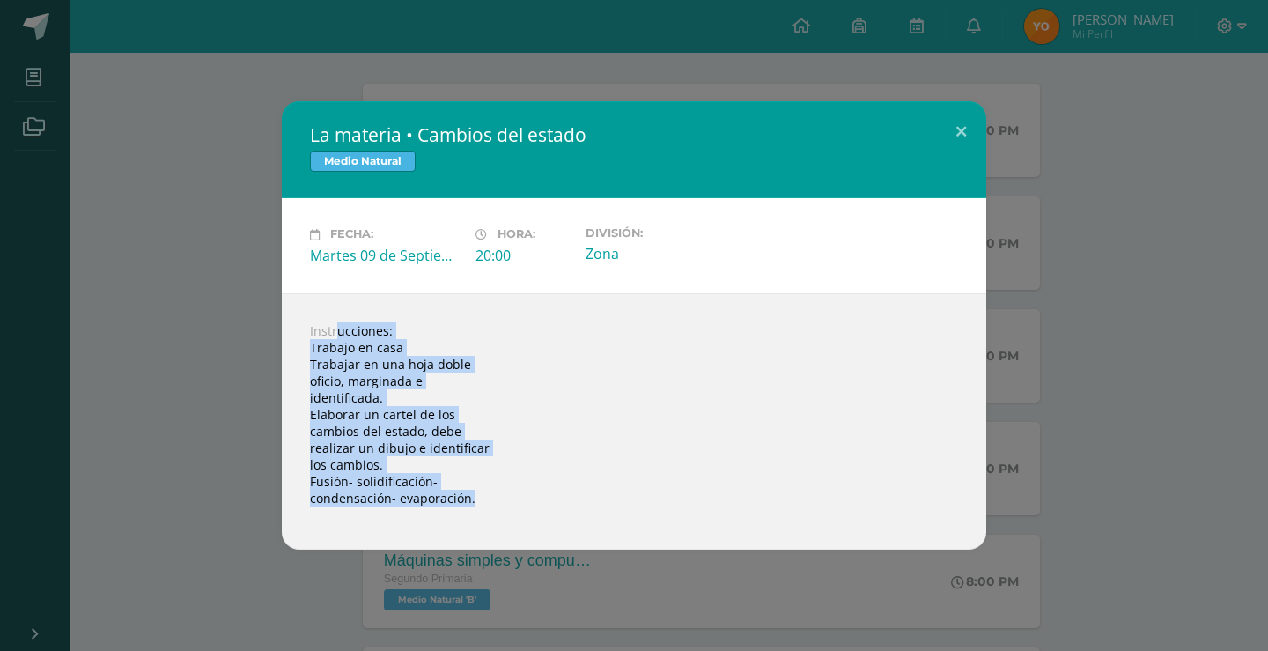
drag, startPoint x: 313, startPoint y: 323, endPoint x: 554, endPoint y: 532, distance: 318.2
click at [554, 532] on div "Instrucciones: Trabajo en casa Trabajar en una hoja doble oficio, marginada e i…" at bounding box center [634, 421] width 704 height 256
click at [529, 465] on div "Instrucciones: Trabajo en casa Trabajar en una hoja doble oficio, marginada e i…" at bounding box center [634, 421] width 704 height 256
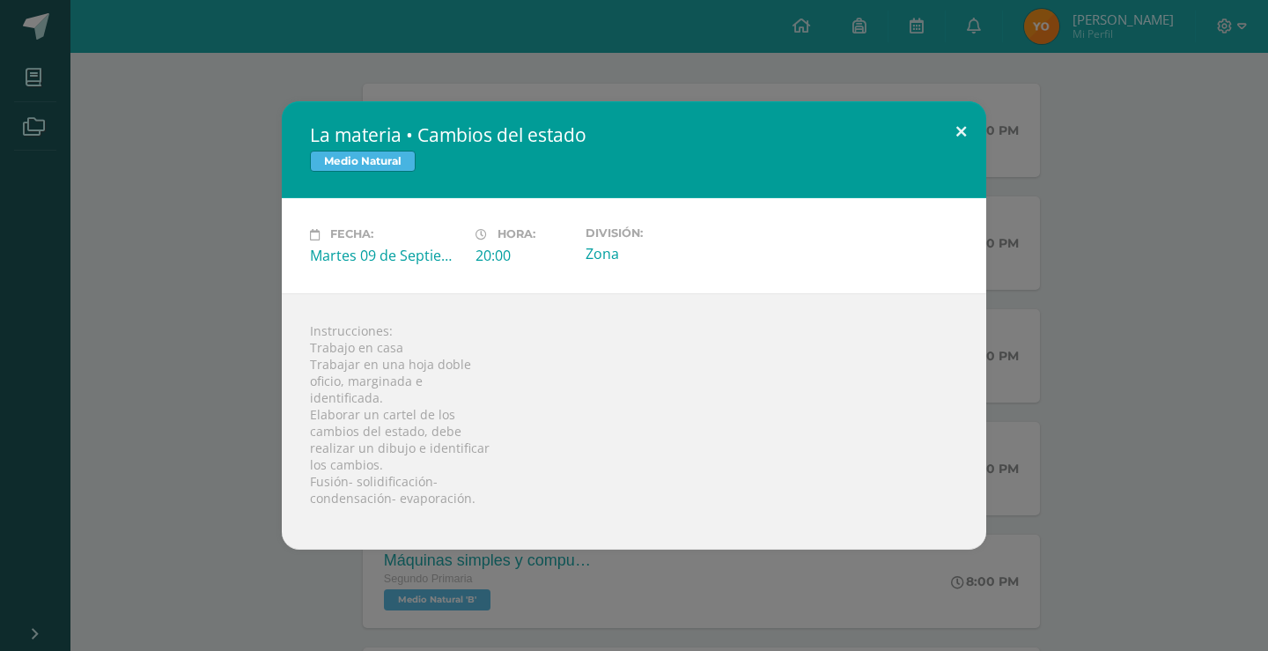
click at [966, 132] on button at bounding box center [961, 131] width 50 height 60
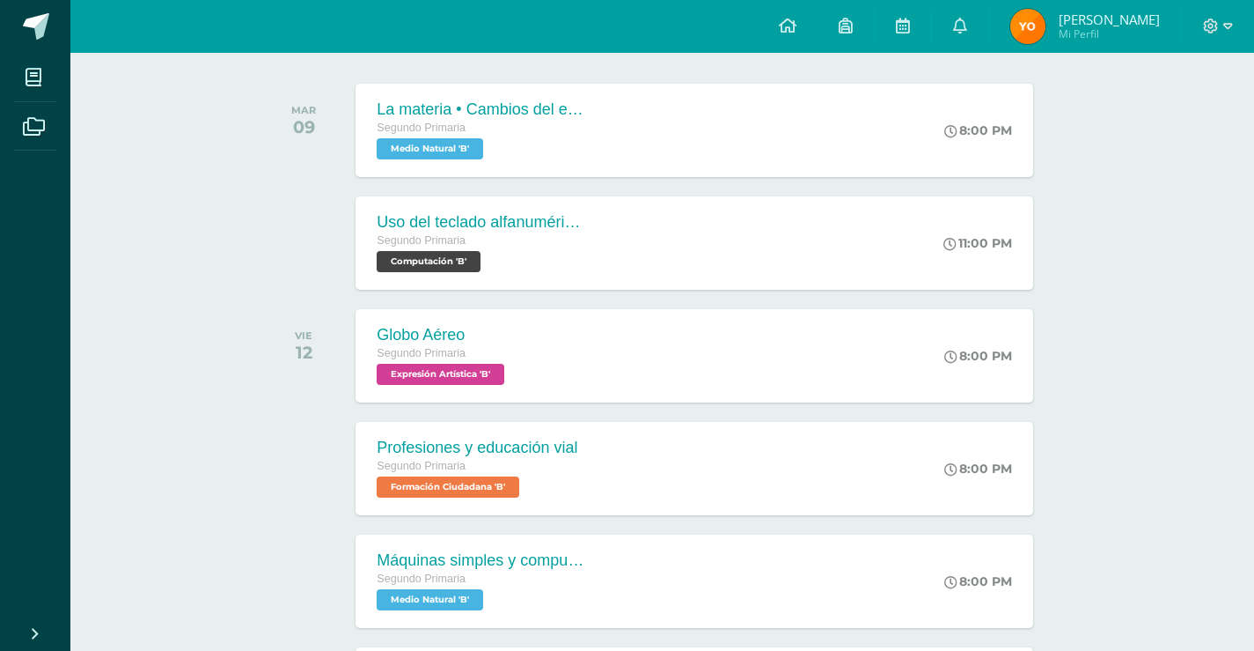
click at [452, 166] on div "La materia • Cambios del estado Segundo Primaria Medio Natural 'B'" at bounding box center [481, 130] width 256 height 94
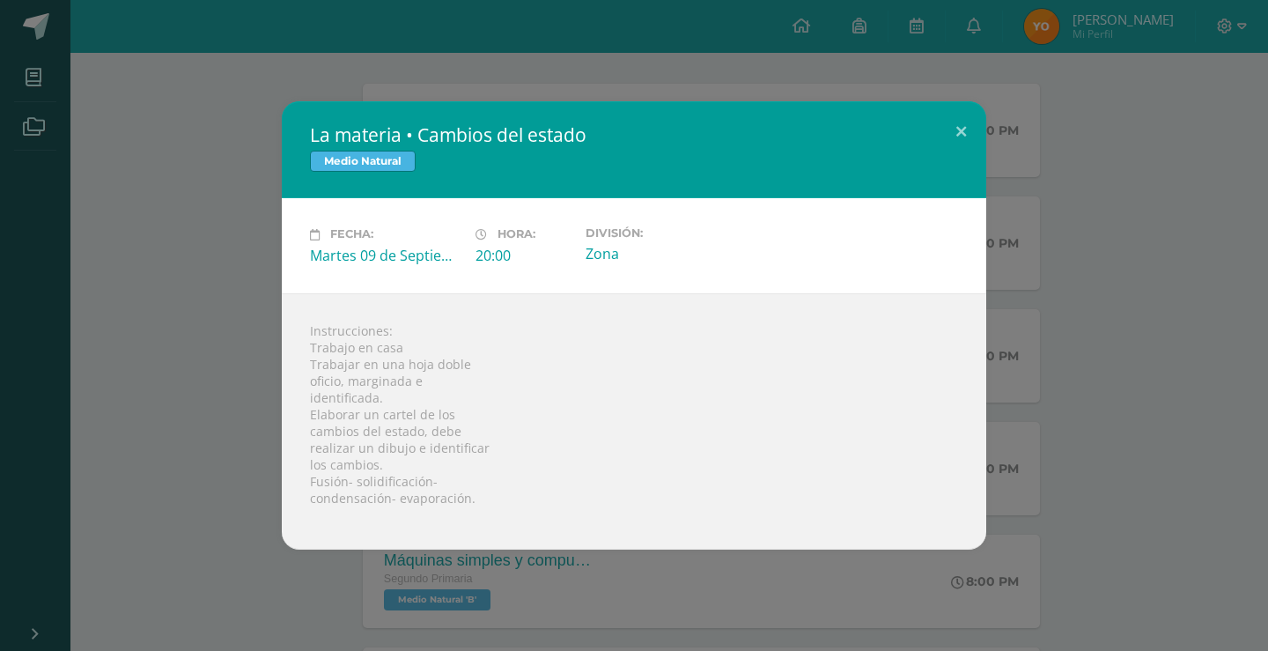
drag, startPoint x: 195, startPoint y: 283, endPoint x: 217, endPoint y: 210, distance: 75.5
click at [195, 277] on div "La materia • Cambios del estado Medio Natural Fecha: Martes 09 de Septiembre Ho…" at bounding box center [634, 324] width 1254 height 447
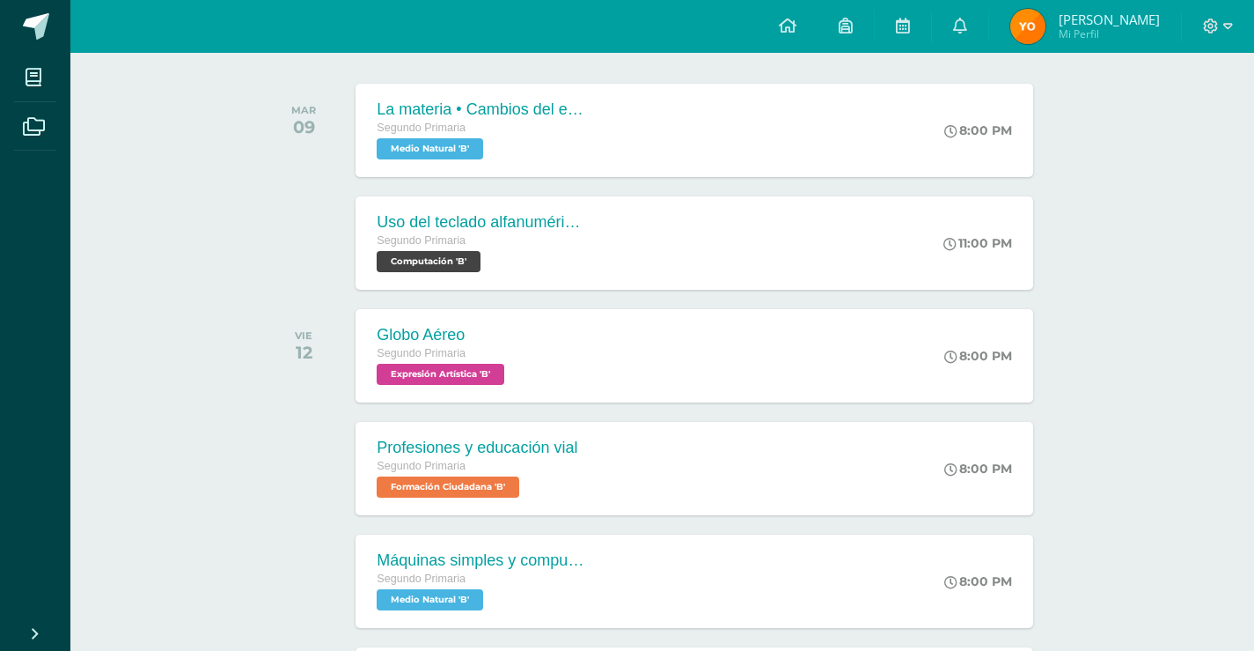
click at [418, 150] on span "Medio Natural 'B'" at bounding box center [430, 148] width 107 height 21
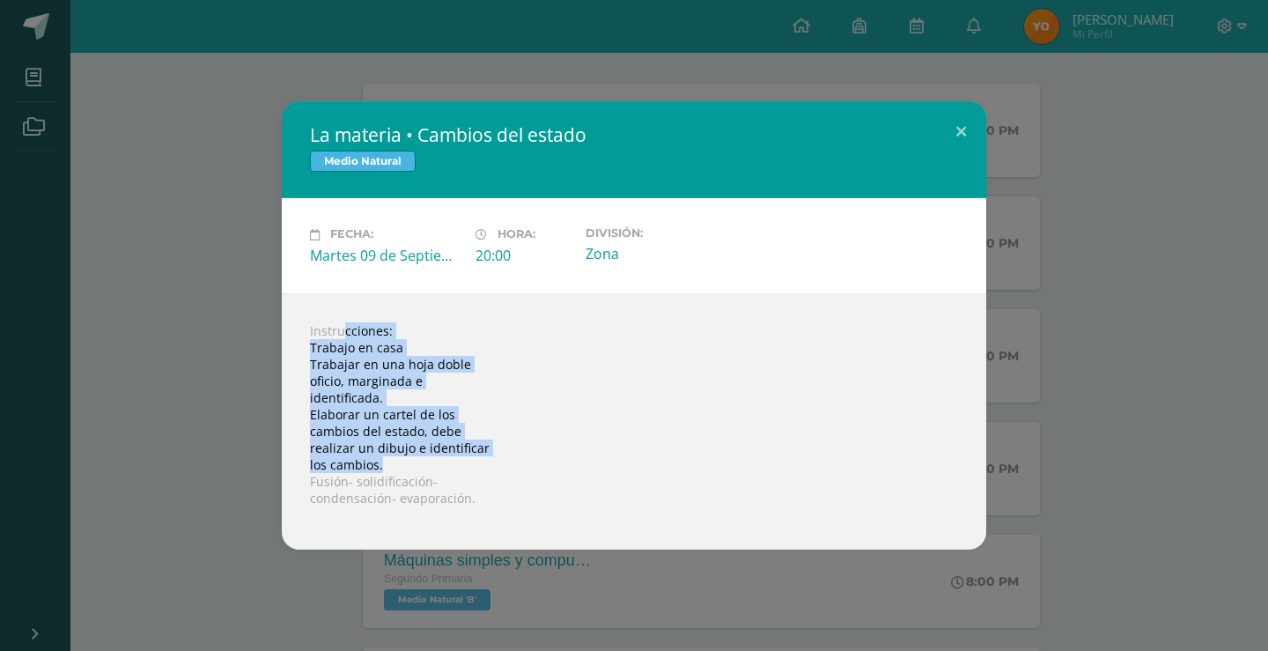
drag, startPoint x: 312, startPoint y: 331, endPoint x: 442, endPoint y: 458, distance: 181.1
click at [443, 459] on div "Instrucciones: Trabajo en casa Trabajar en una hoja doble oficio, marginada e i…" at bounding box center [634, 421] width 704 height 256
drag, startPoint x: 308, startPoint y: 331, endPoint x: 384, endPoint y: 406, distance: 106.4
click at [491, 485] on div "Instrucciones: Trabajo en casa Trabajar en una hoja doble oficio, marginada e i…" at bounding box center [634, 421] width 704 height 256
click at [239, 325] on div "La materia • Cambios del estado Medio Natural Fecha: Martes 09 de Septiembre Ho…" at bounding box center [634, 324] width 1254 height 447
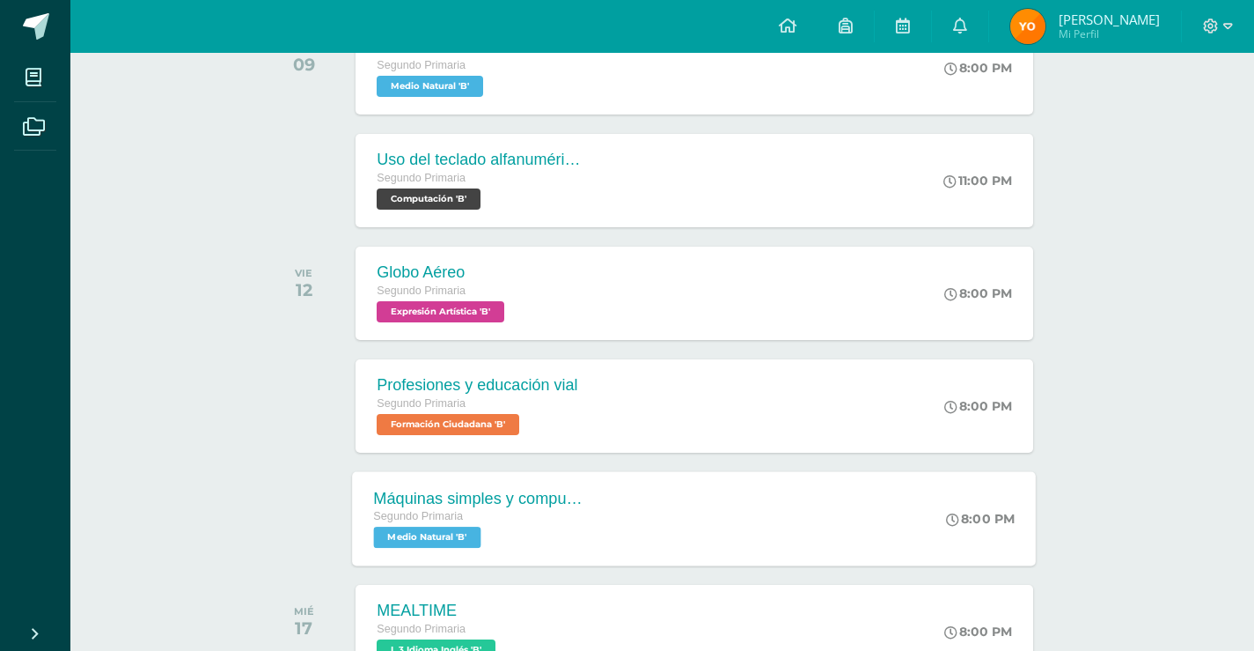
scroll to position [440, 0]
